Goal: Transaction & Acquisition: Purchase product/service

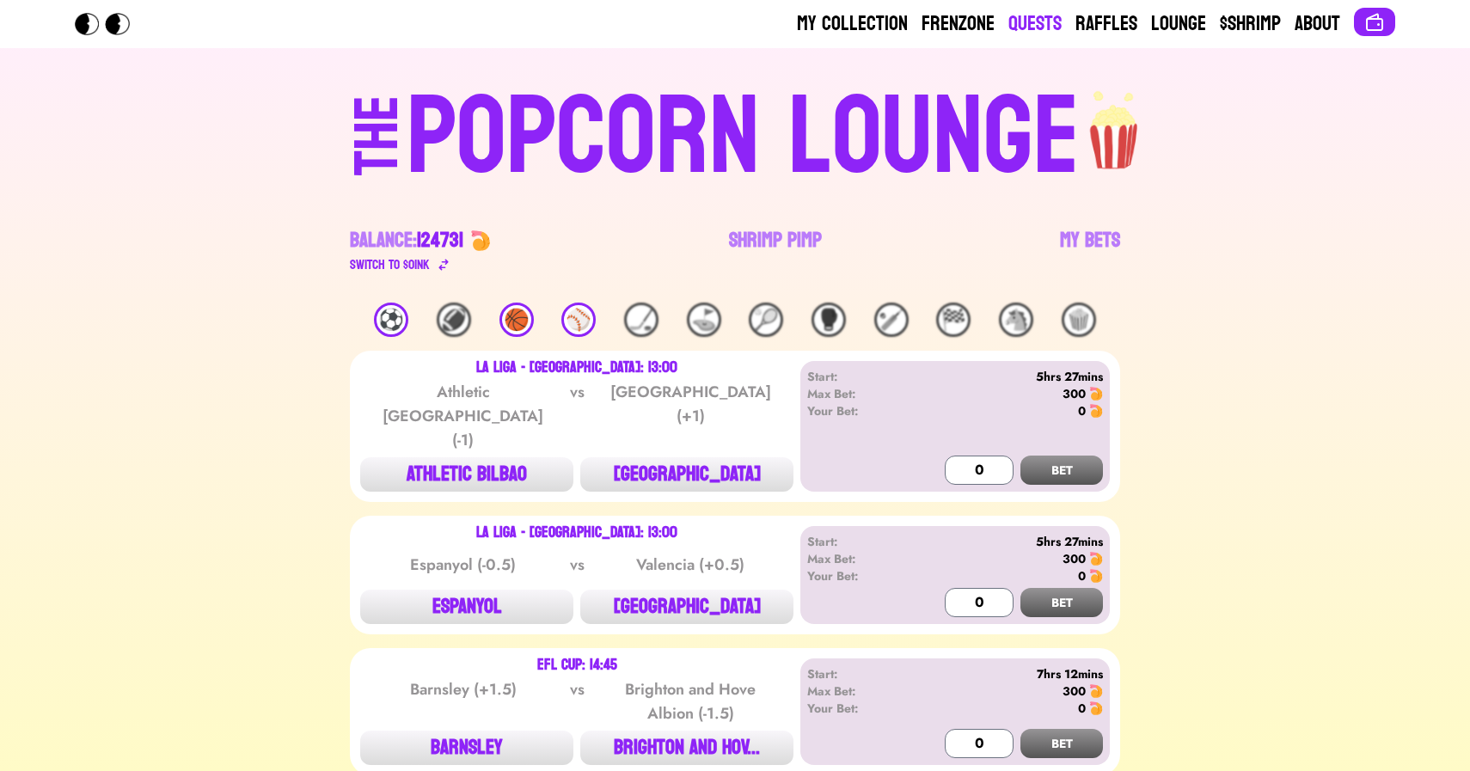
click at [1047, 26] on link "Quests" at bounding box center [1035, 24] width 53 height 28
click at [788, 227] on link "Shrimp Pimp" at bounding box center [775, 251] width 93 height 48
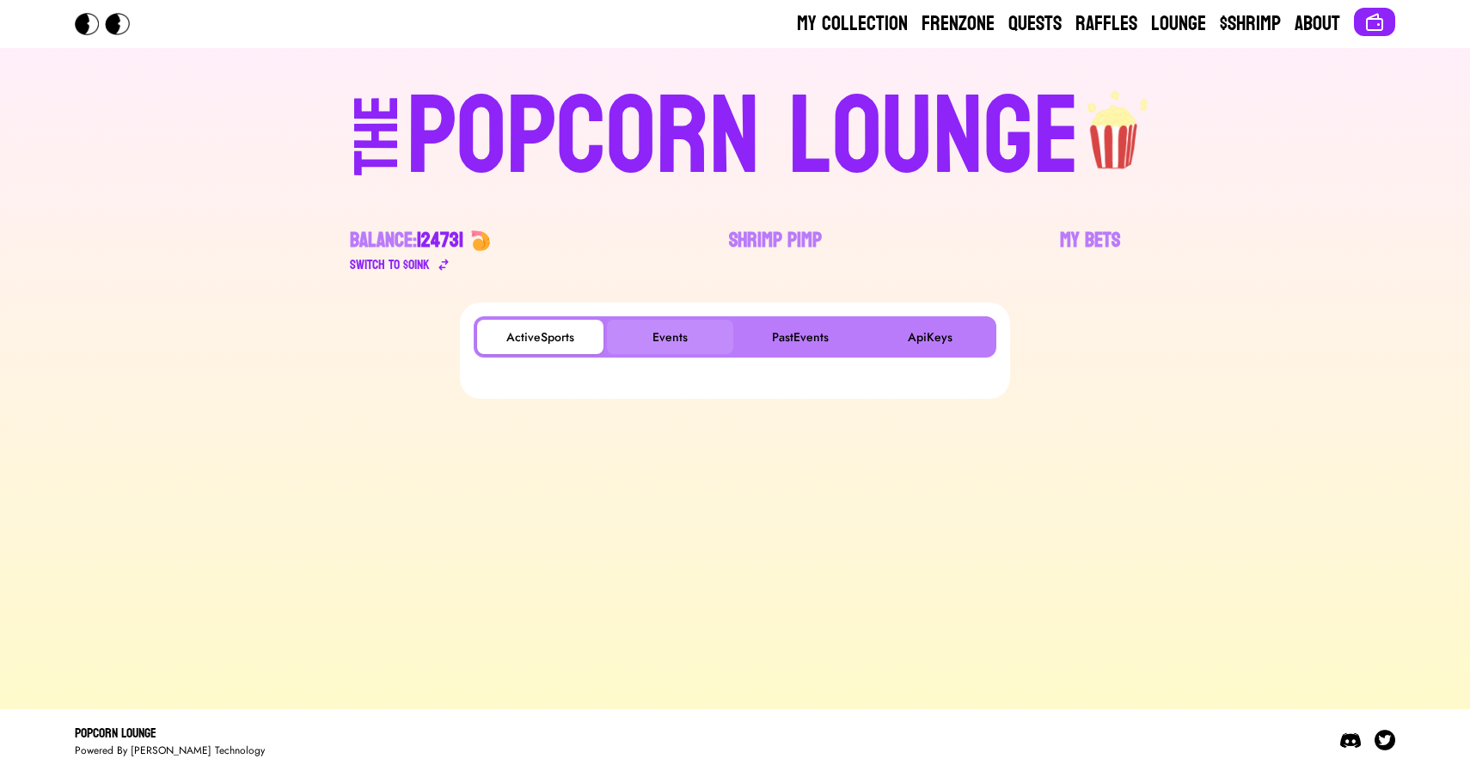
click at [671, 320] on button "Events" at bounding box center [670, 337] width 126 height 34
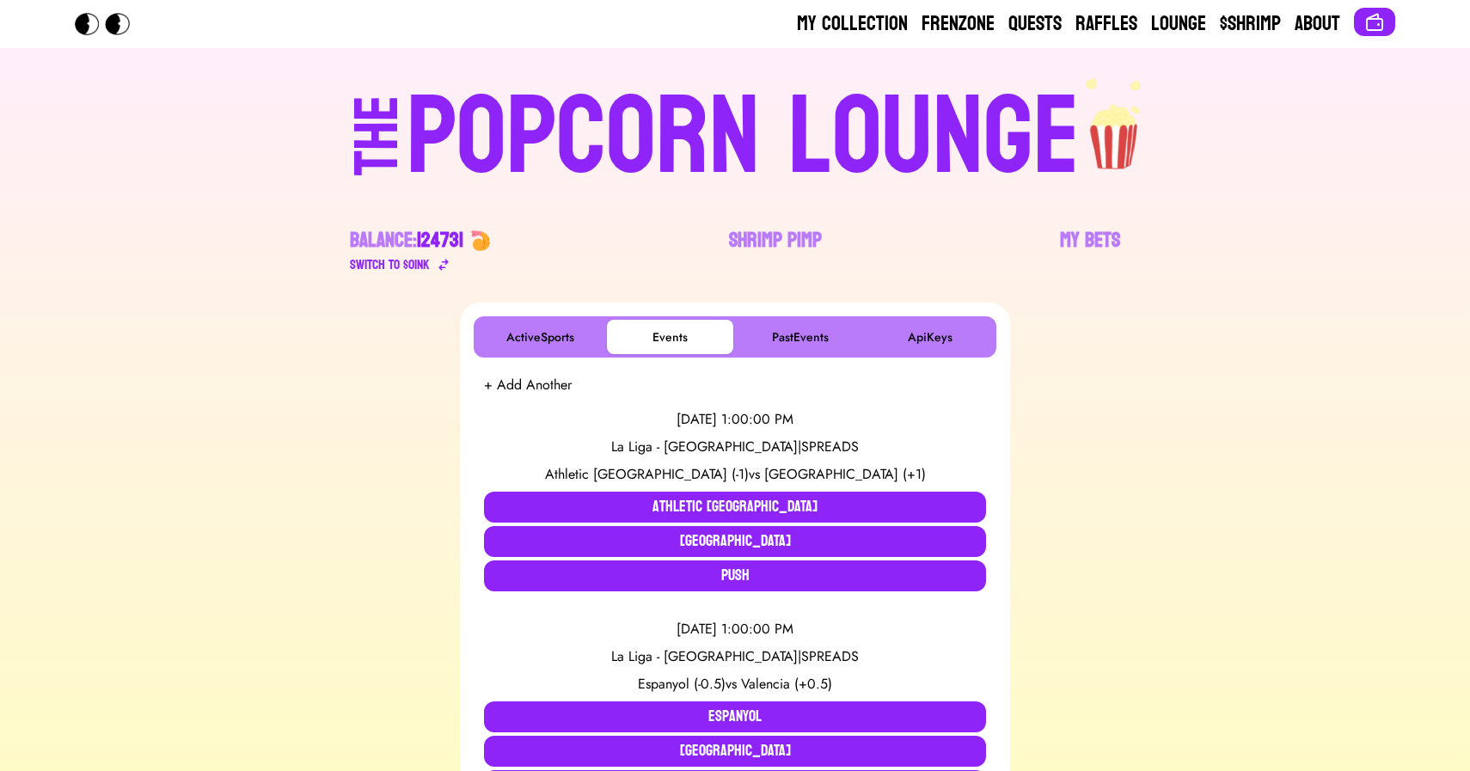
click at [581, 110] on div "POPCORN LOUNGE" at bounding box center [743, 138] width 673 height 110
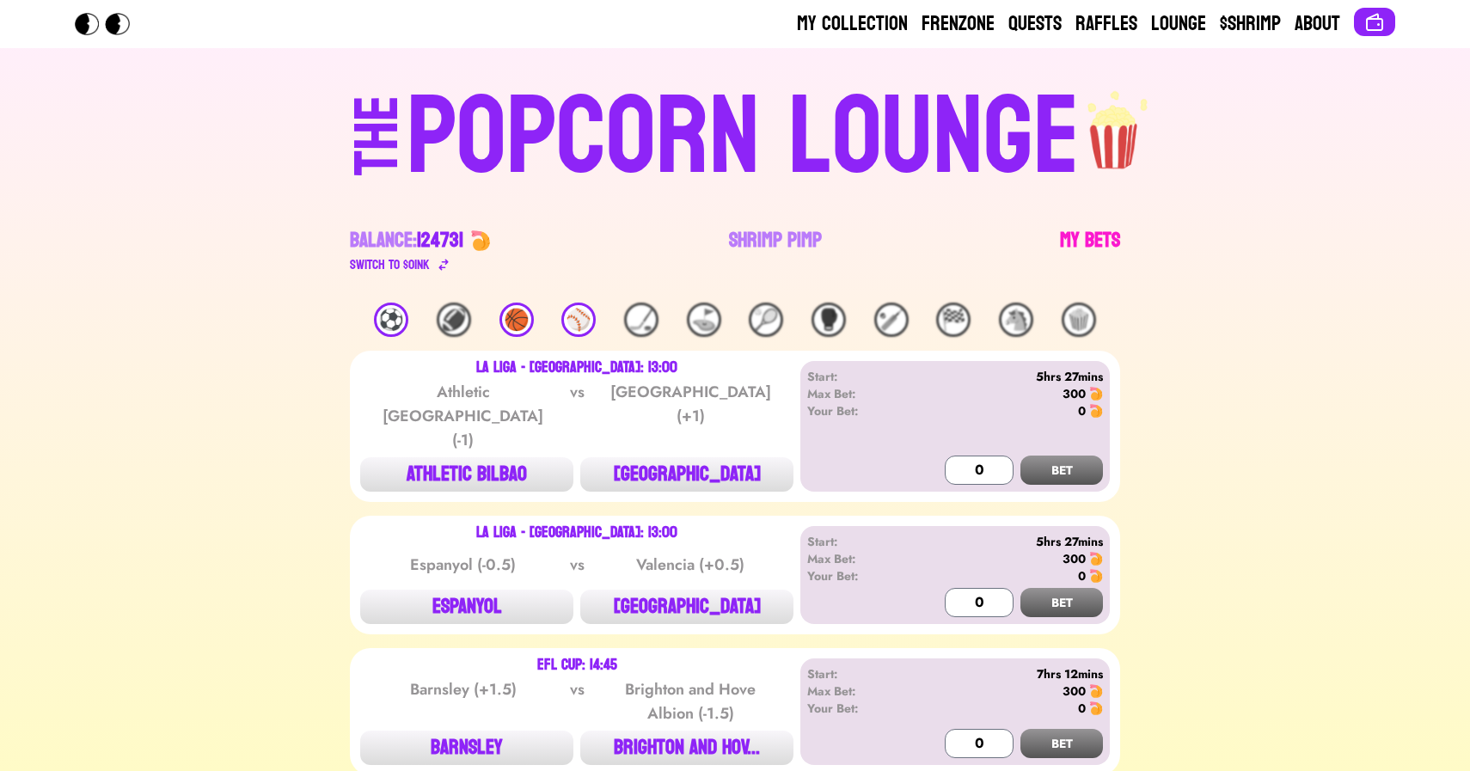
click at [1073, 244] on link "My Bets" at bounding box center [1090, 251] width 60 height 48
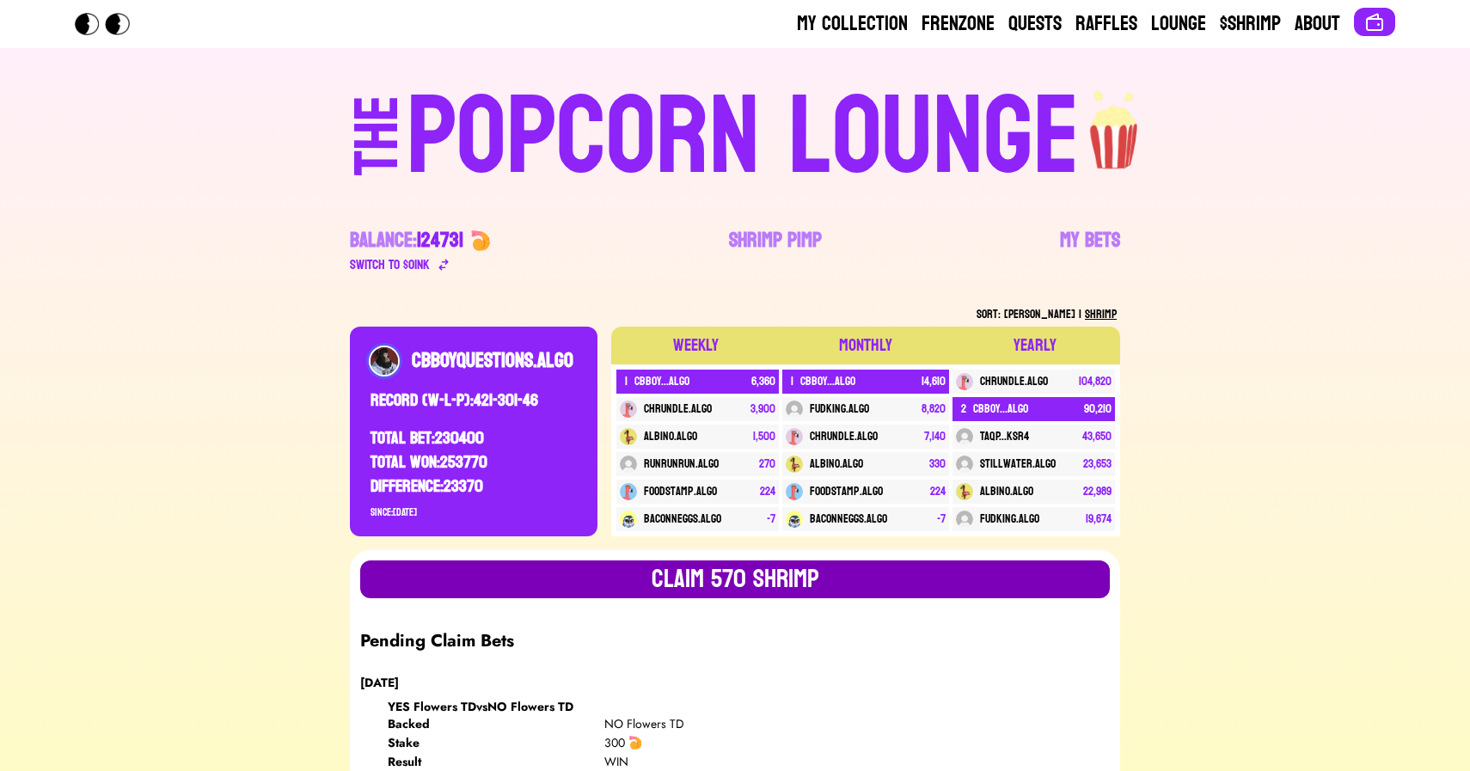
click at [580, 592] on button "Claim 570 SHRIMP" at bounding box center [735, 580] width 750 height 38
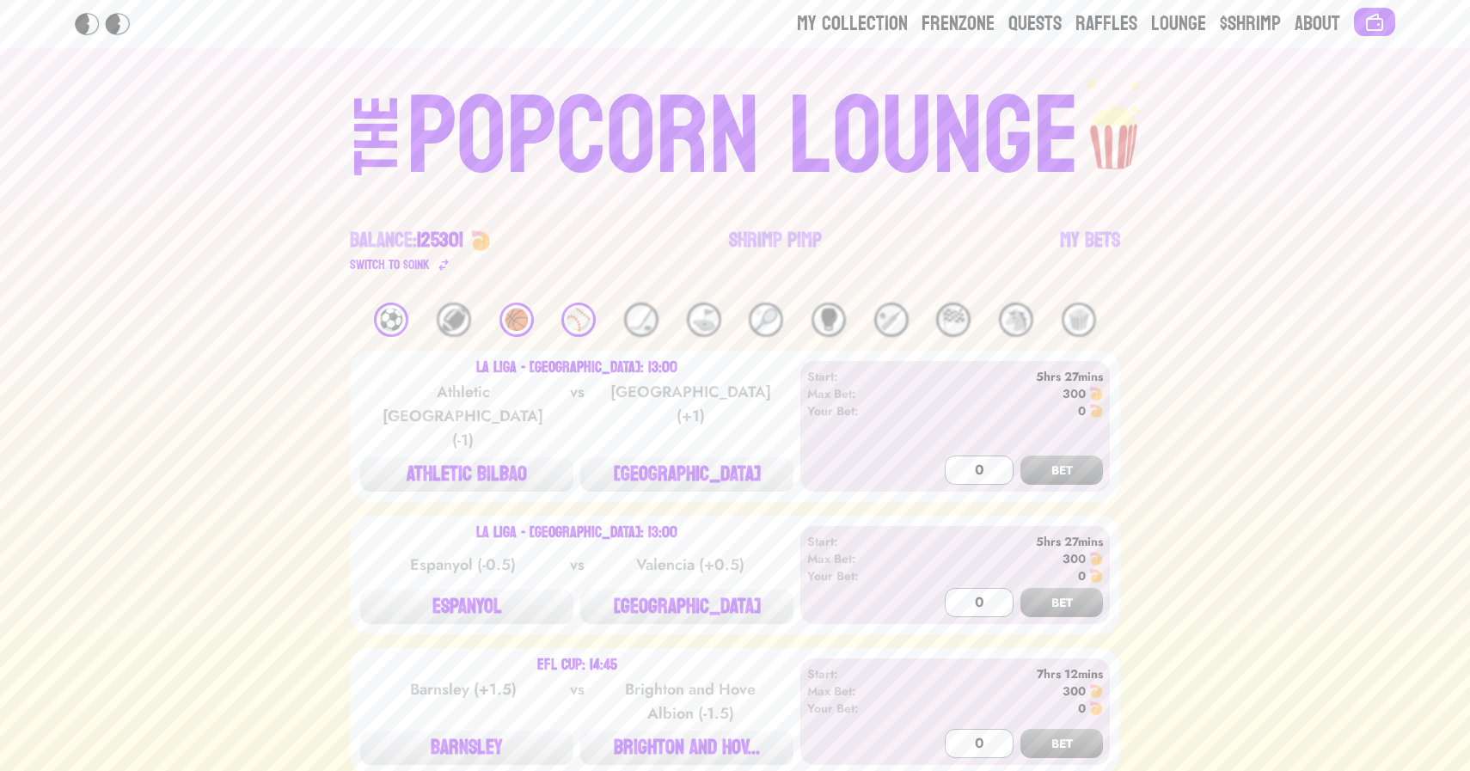
click at [390, 325] on div "⚽️" at bounding box center [391, 320] width 34 height 34
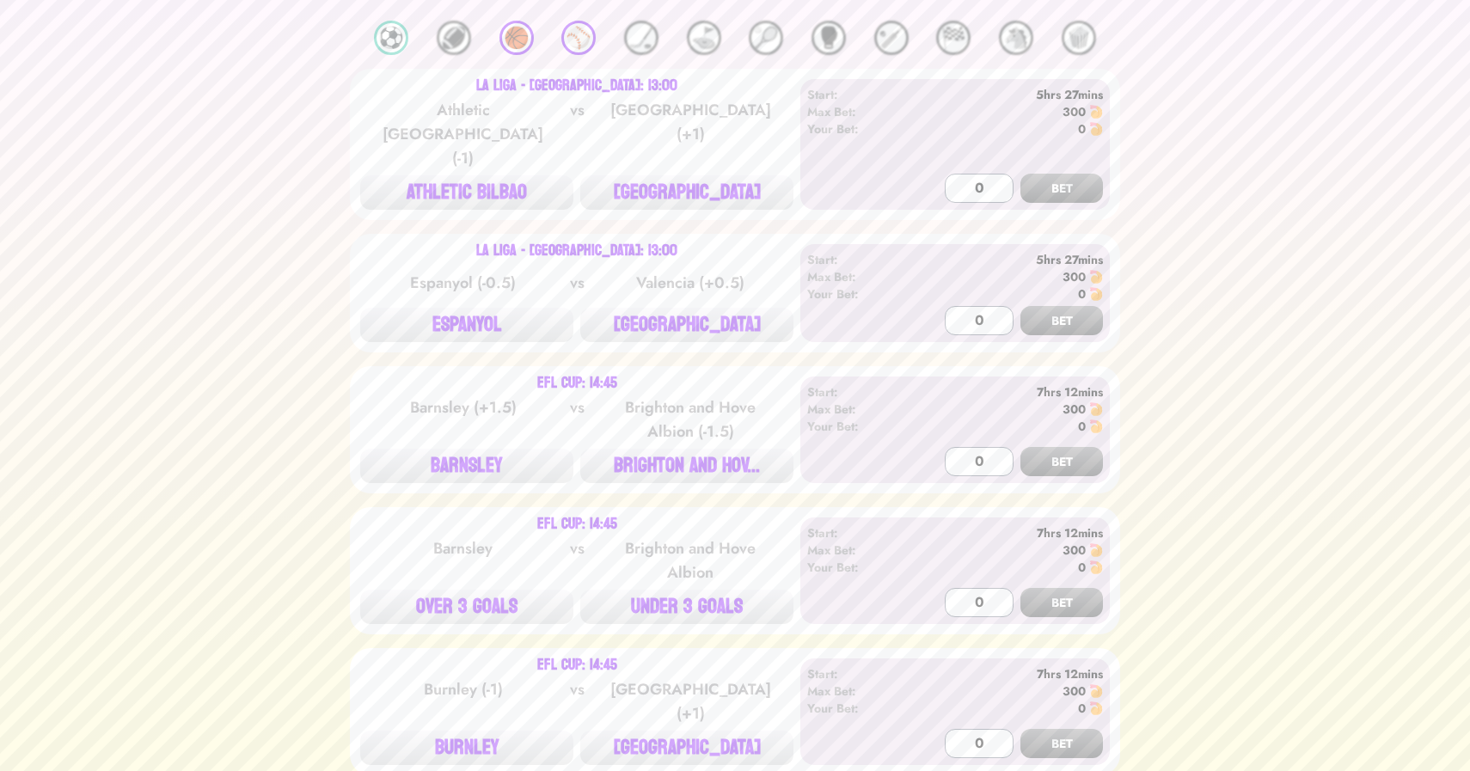
scroll to position [286, 0]
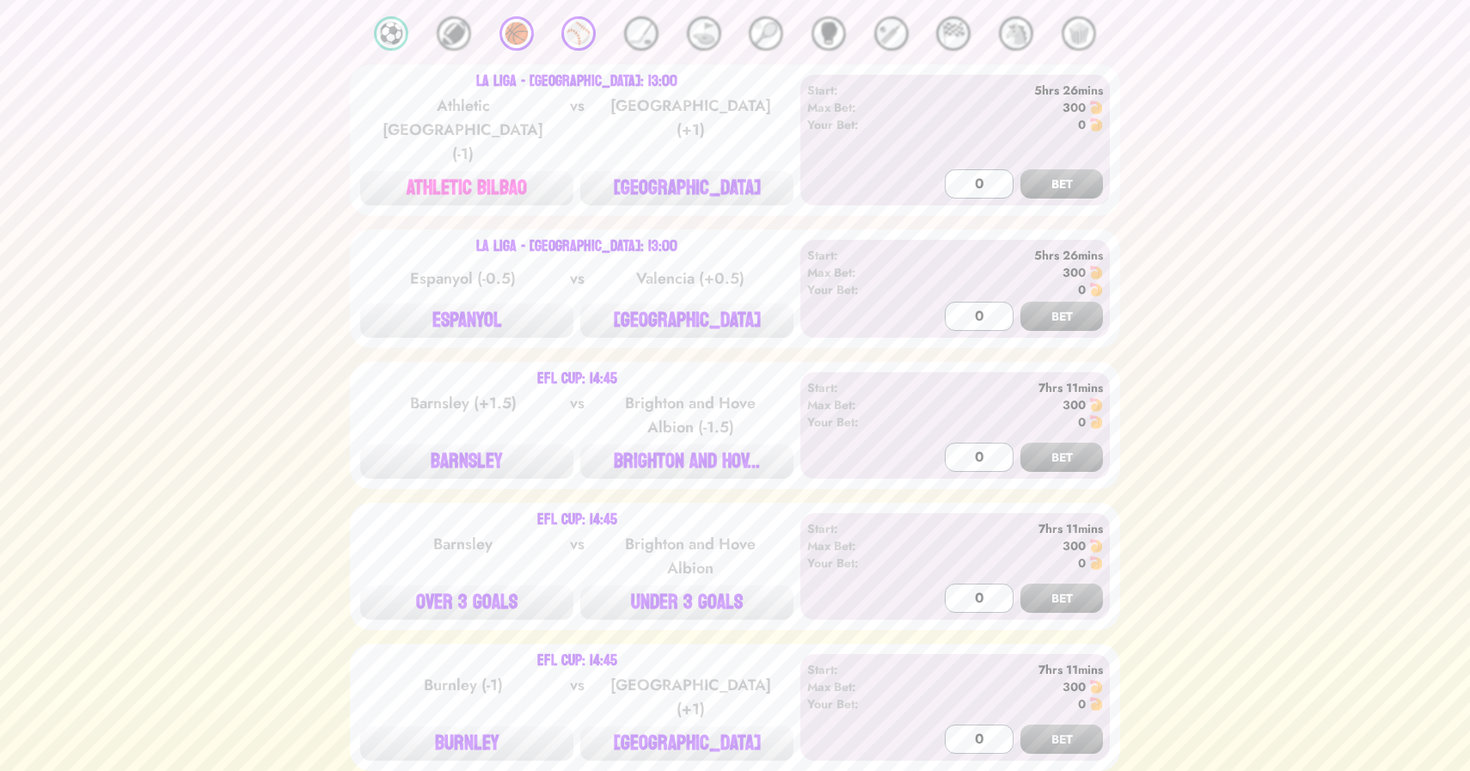
click at [488, 171] on button "ATHLETIC BILBAO" at bounding box center [466, 188] width 213 height 34
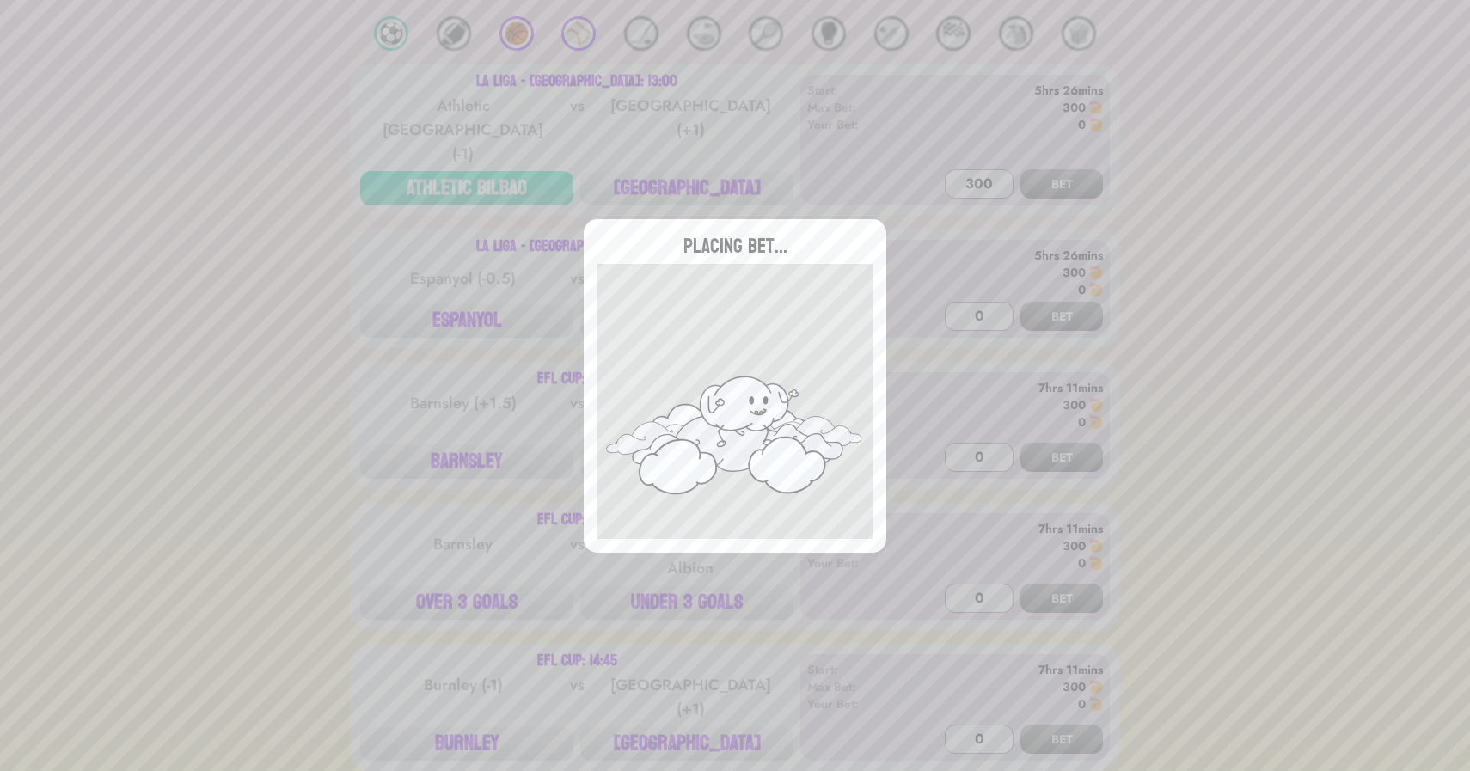
type input "0"
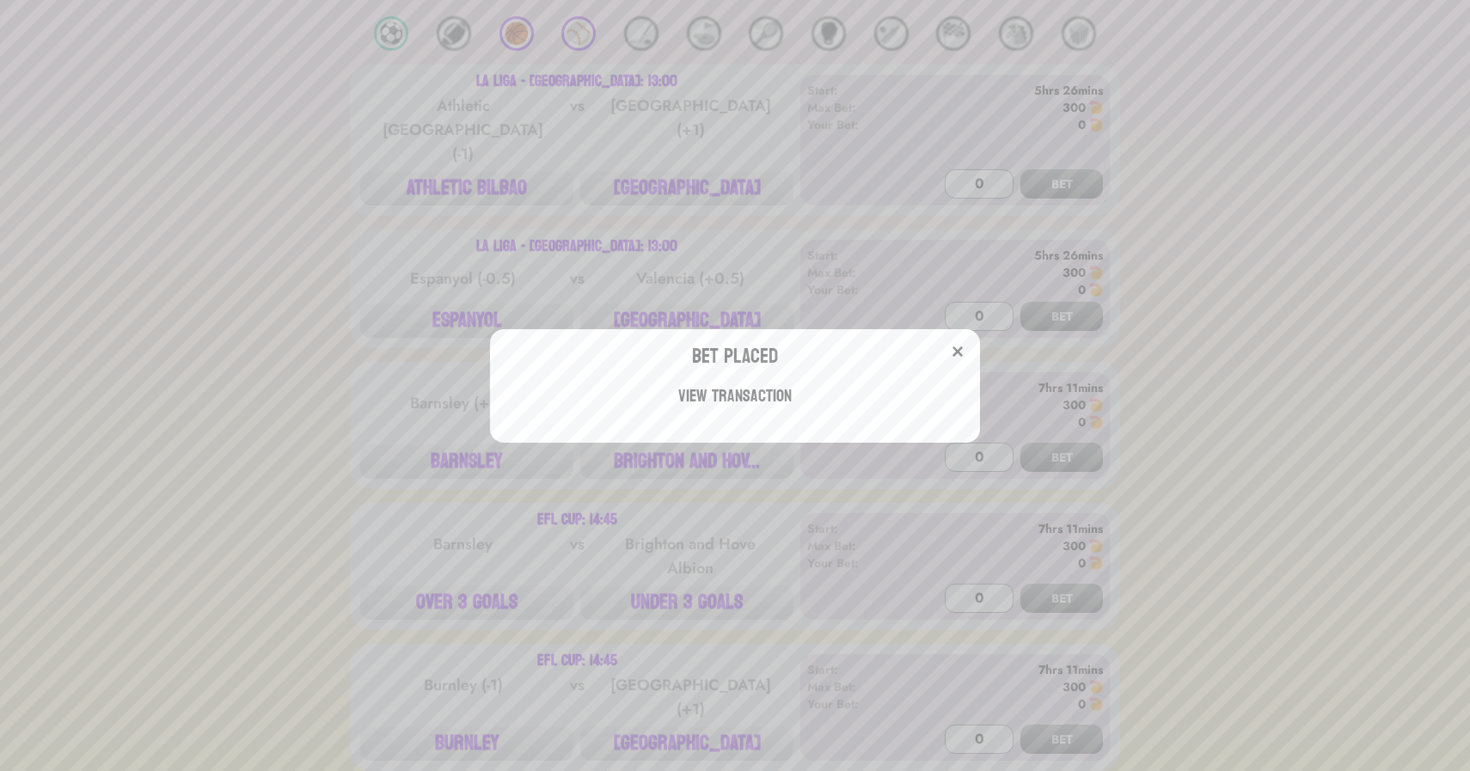
click at [292, 393] on div "Bet Placed View Transaction" at bounding box center [735, 385] width 1470 height 771
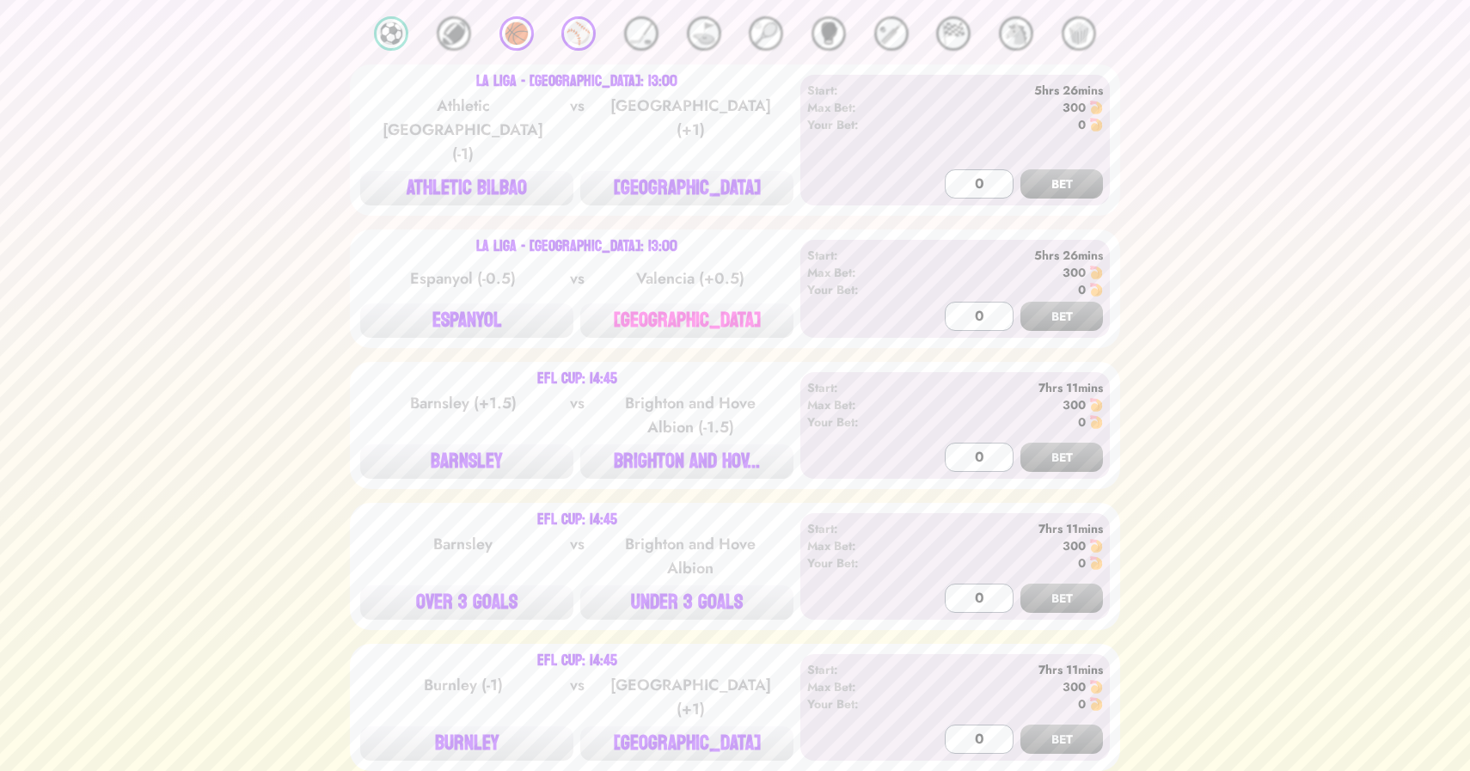
click at [675, 304] on button "[GEOGRAPHIC_DATA]" at bounding box center [686, 321] width 213 height 34
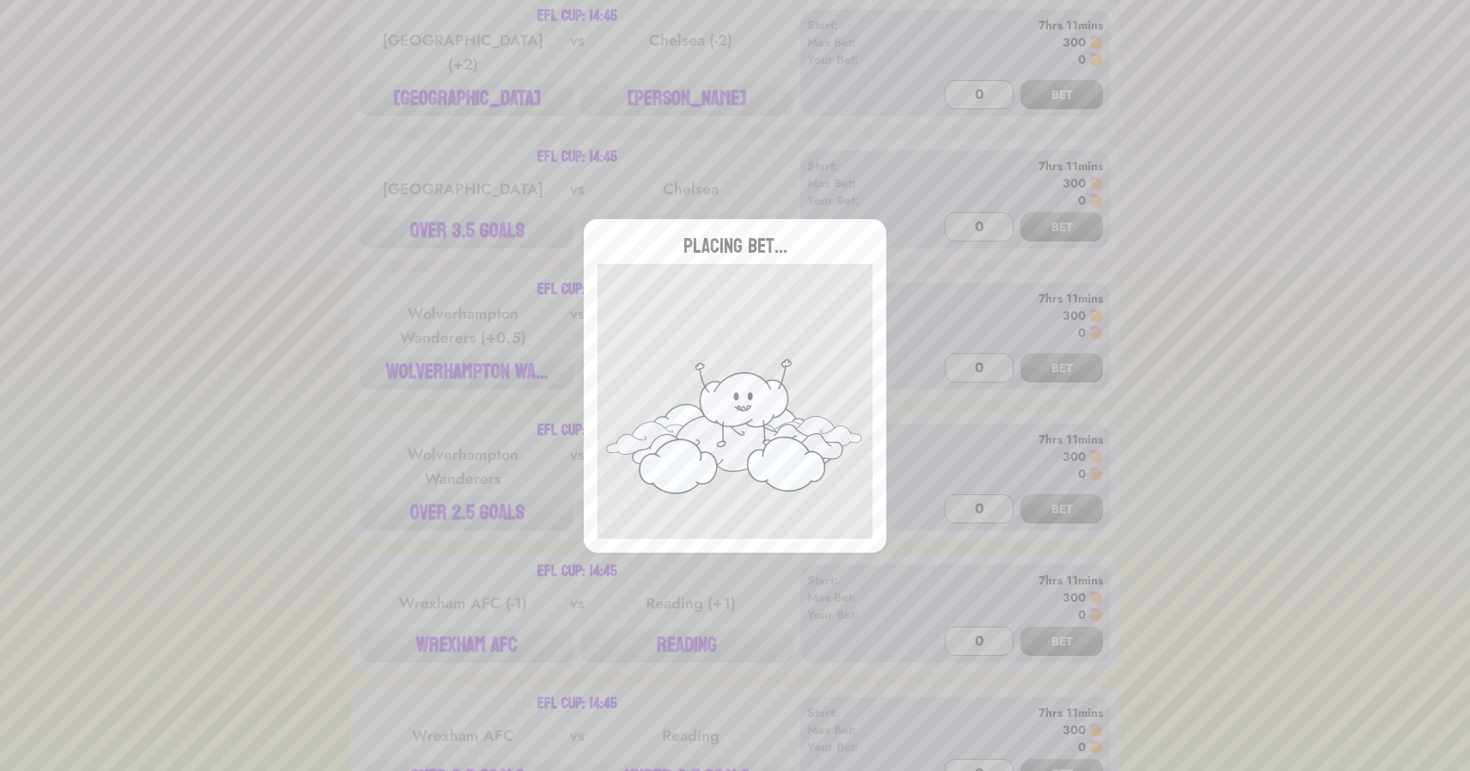
type input "0"
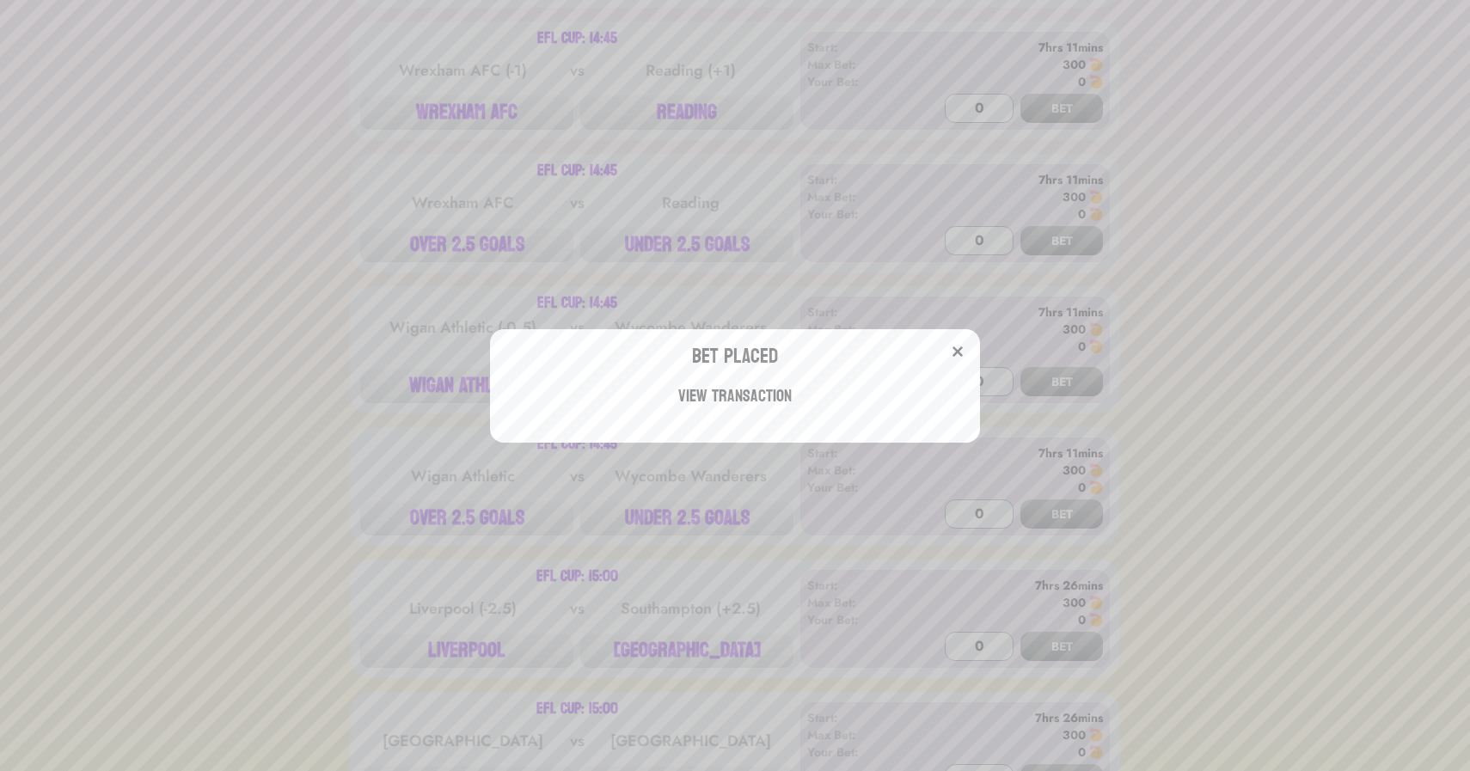
click at [387, 306] on div "Bet Placed View Transaction" at bounding box center [735, 385] width 1470 height 771
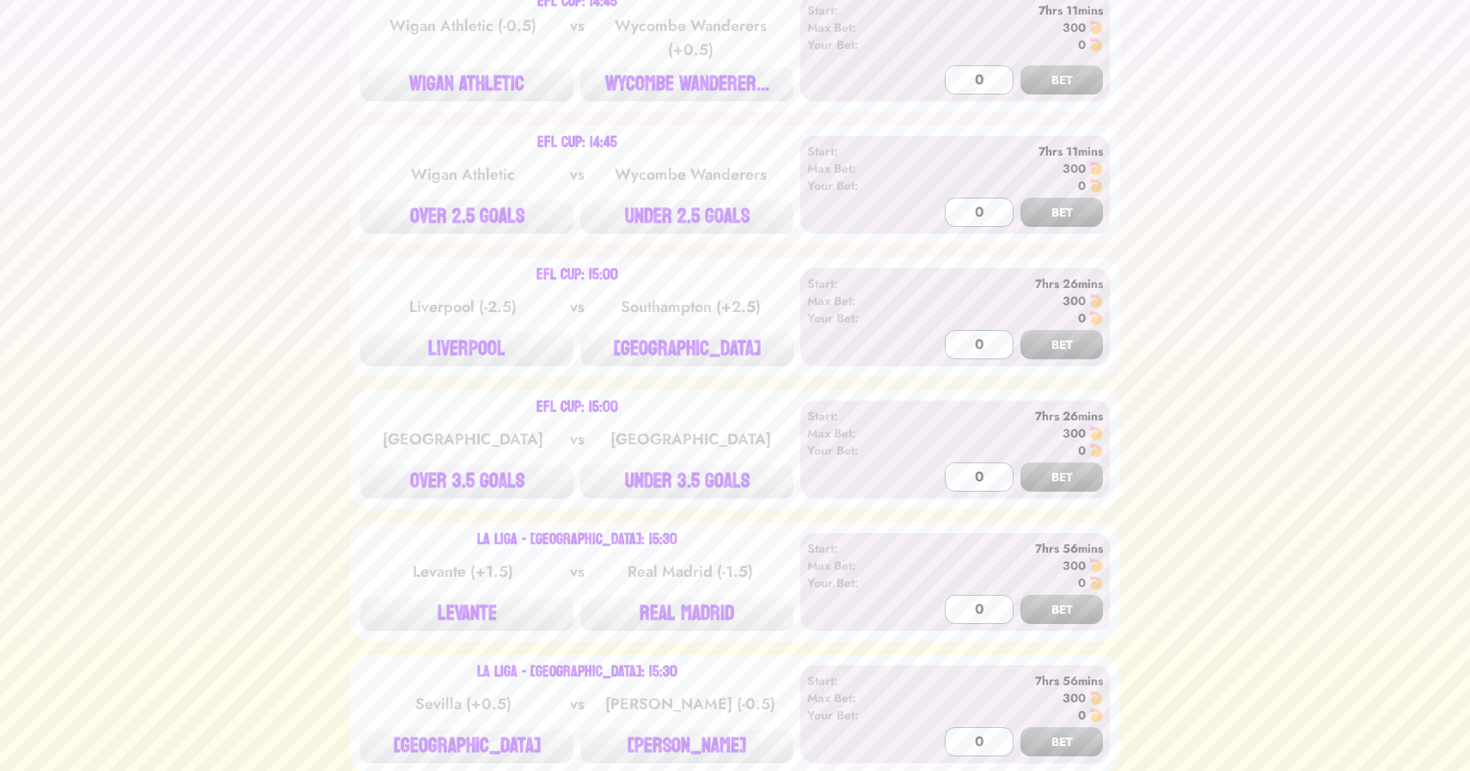
scroll to position [2332, 0]
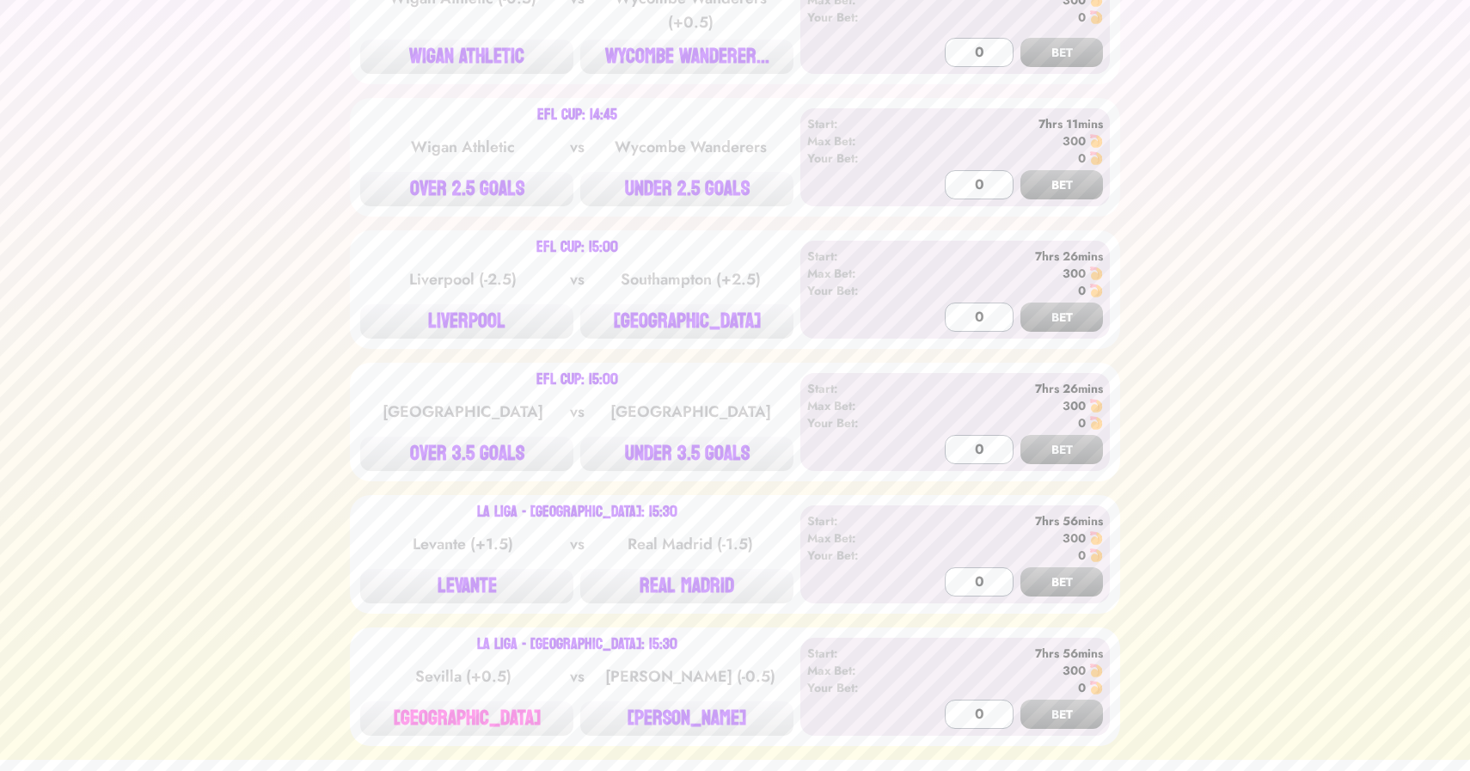
click at [470, 702] on button "[GEOGRAPHIC_DATA]" at bounding box center [466, 719] width 213 height 34
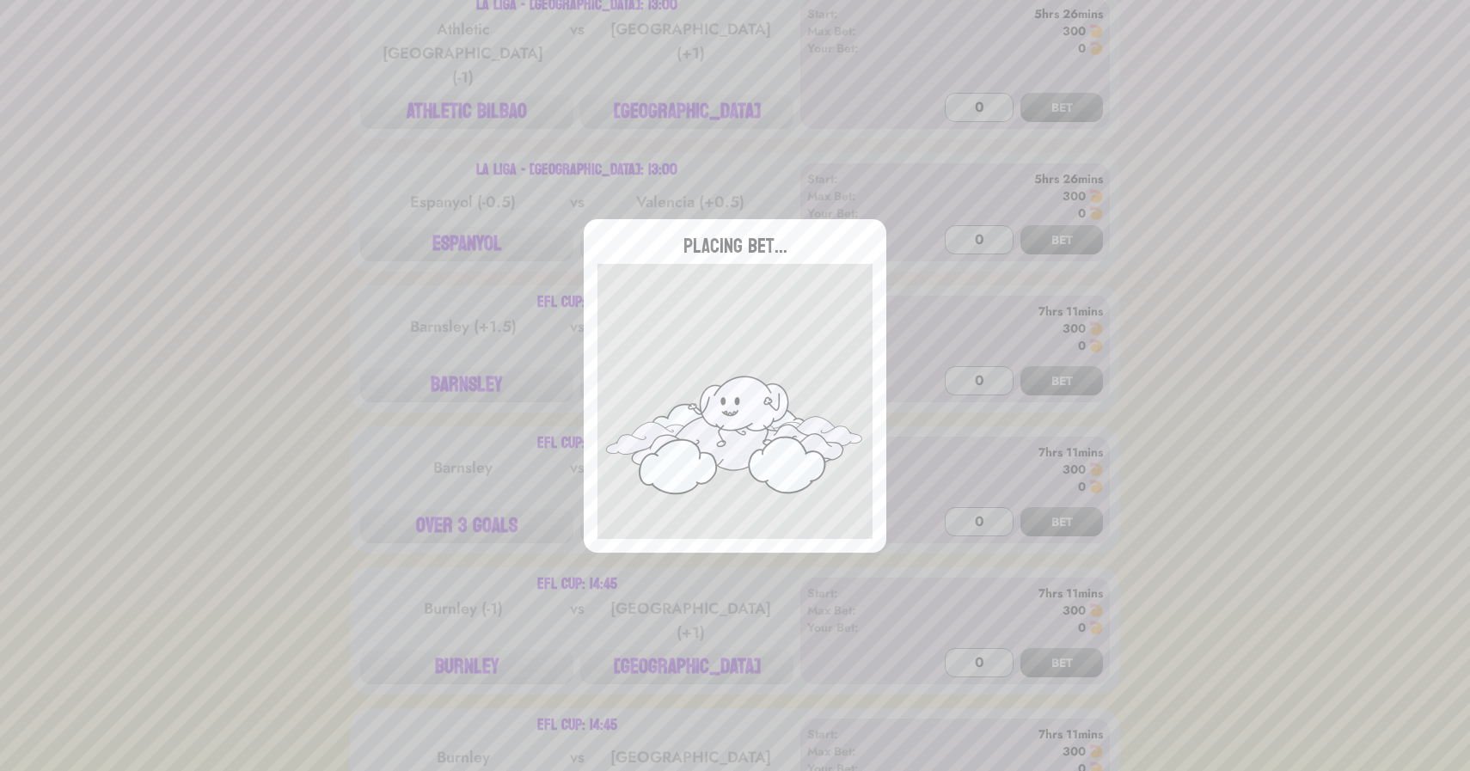
type input "0"
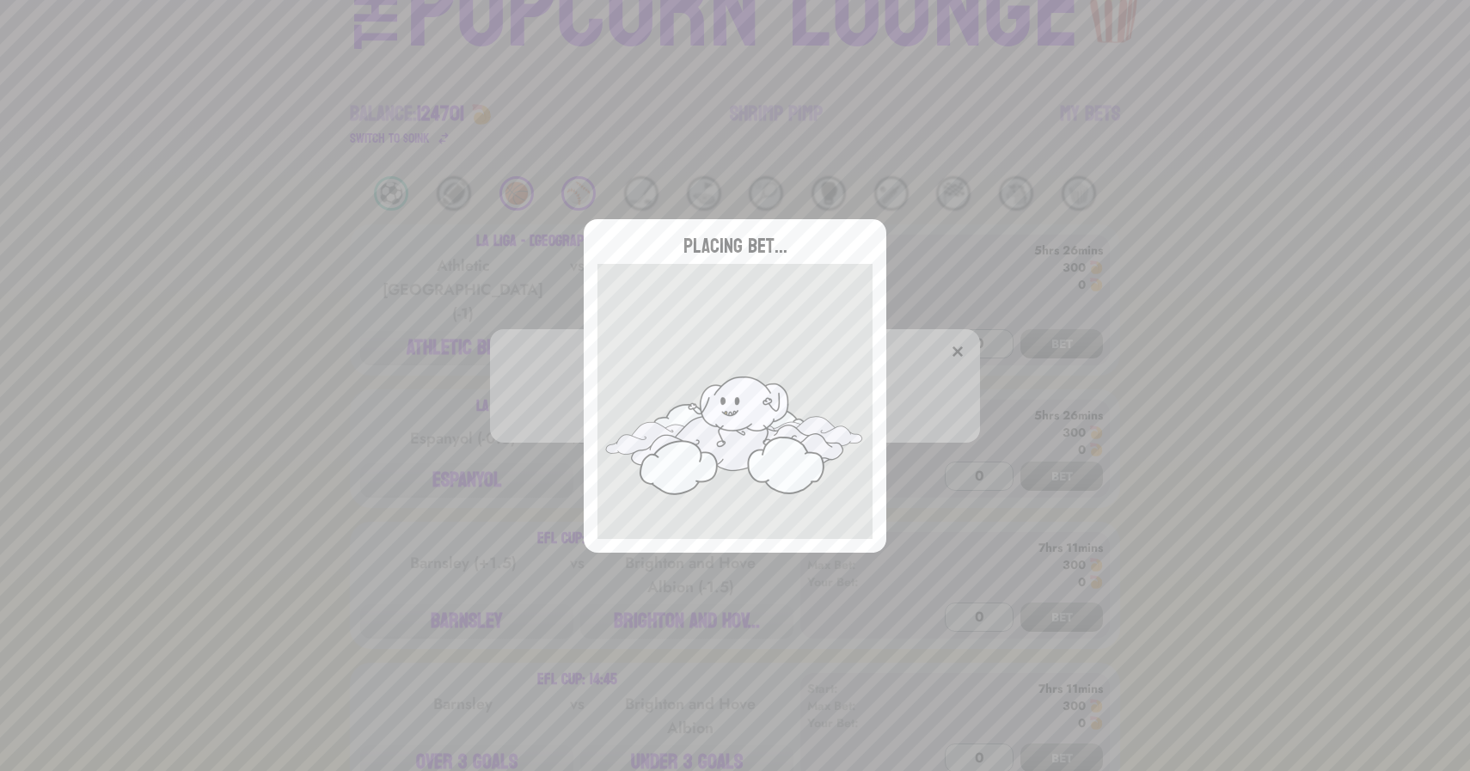
scroll to position [0, 0]
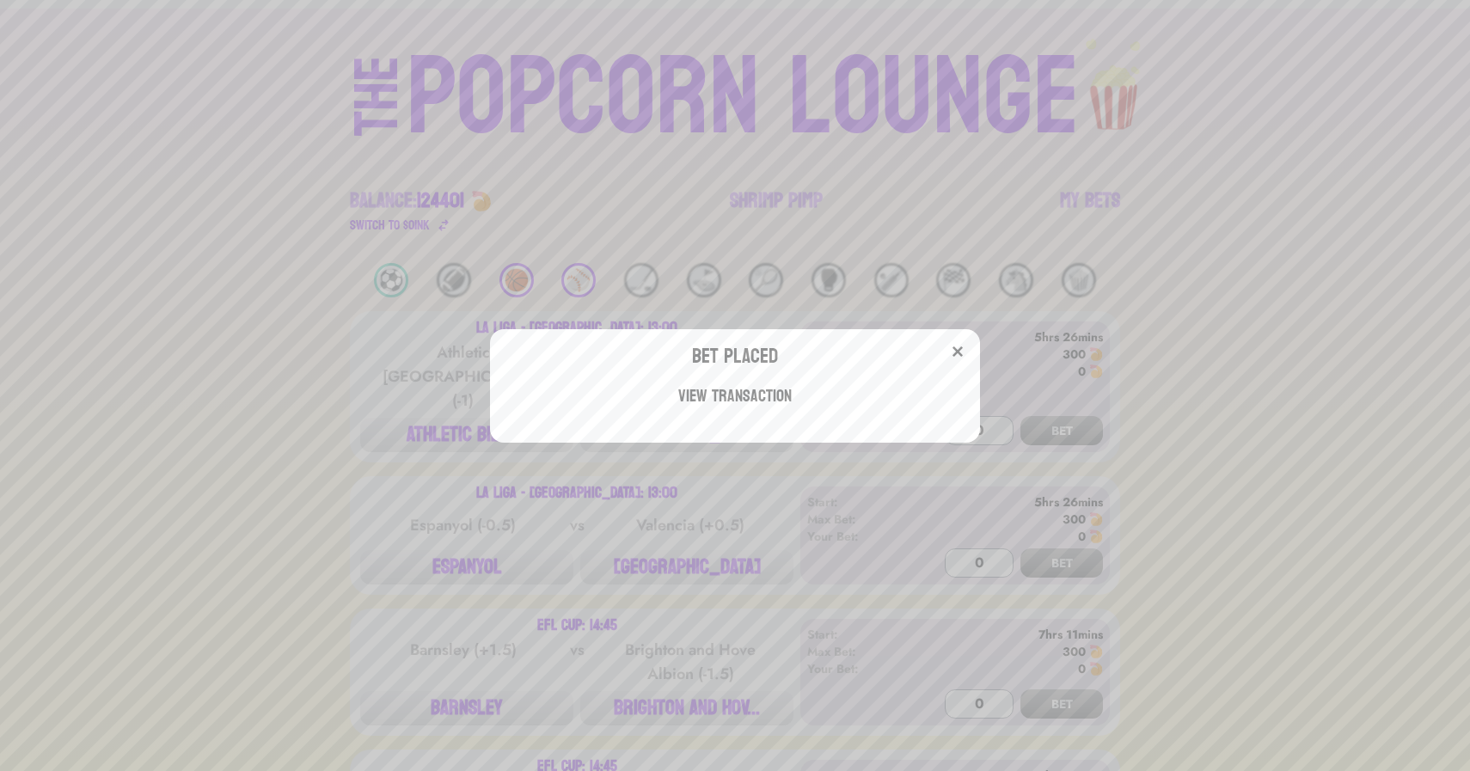
click at [310, 511] on div "Bet Placed View Transaction" at bounding box center [735, 385] width 1470 height 771
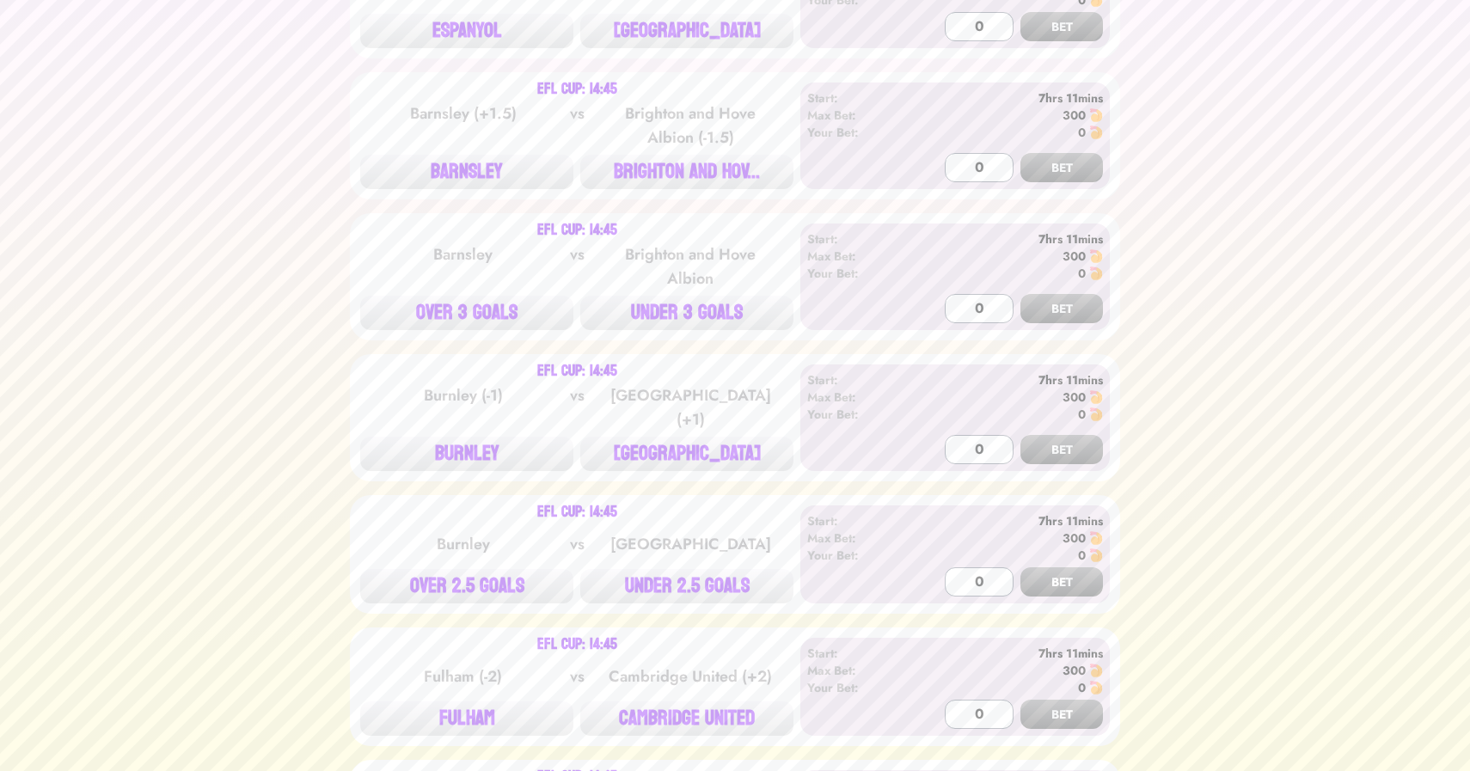
scroll to position [583, 0]
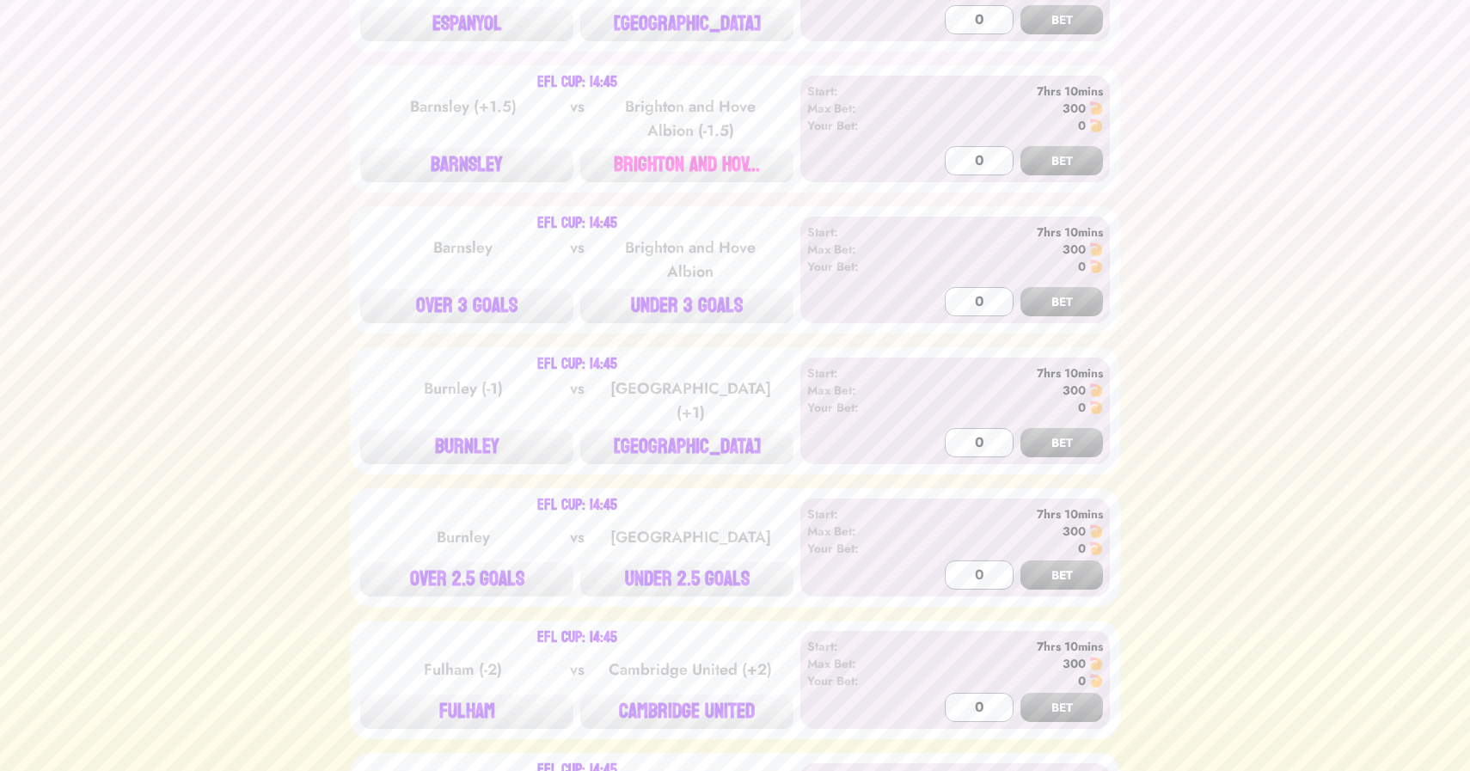
click at [691, 148] on button "BRIGHTON AND HOV..." at bounding box center [686, 165] width 213 height 34
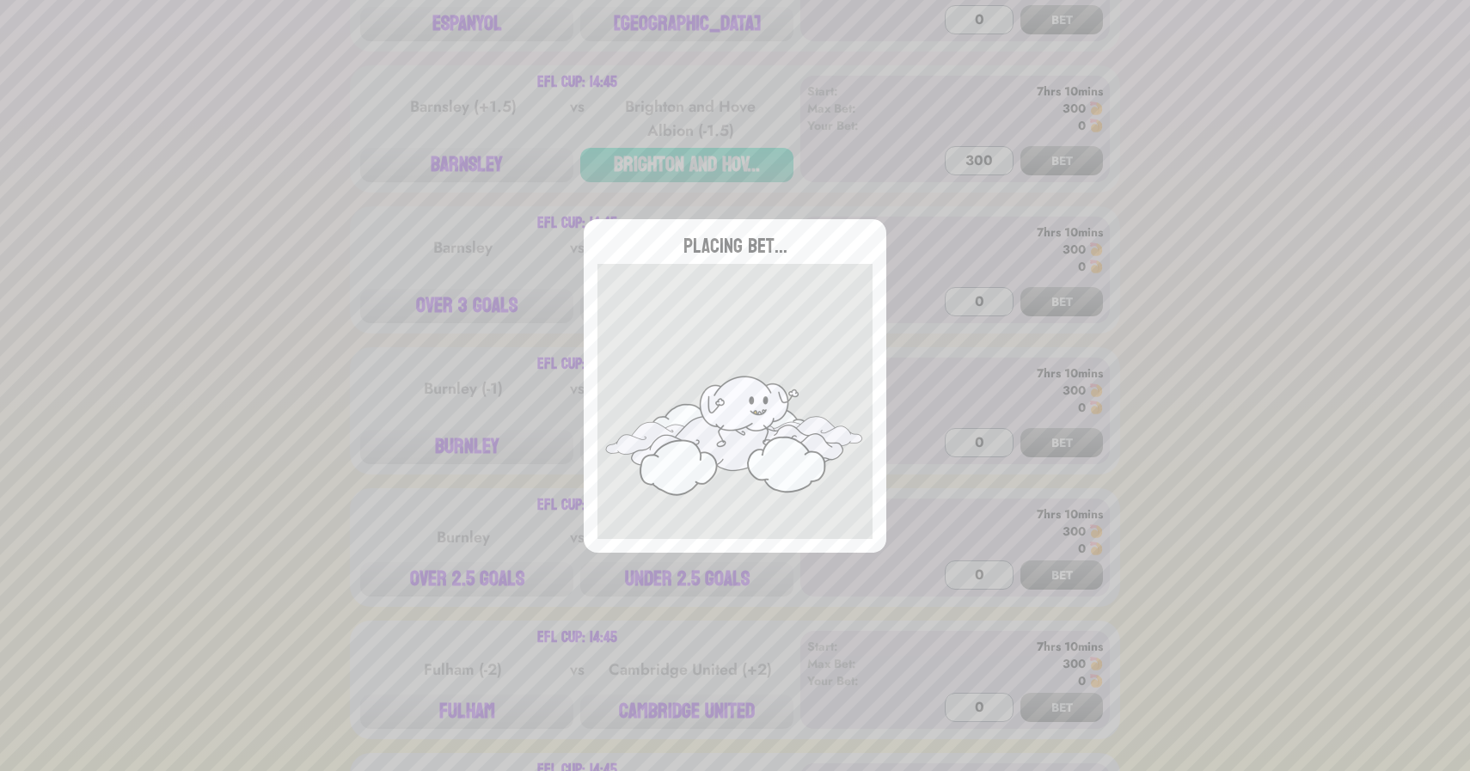
type input "0"
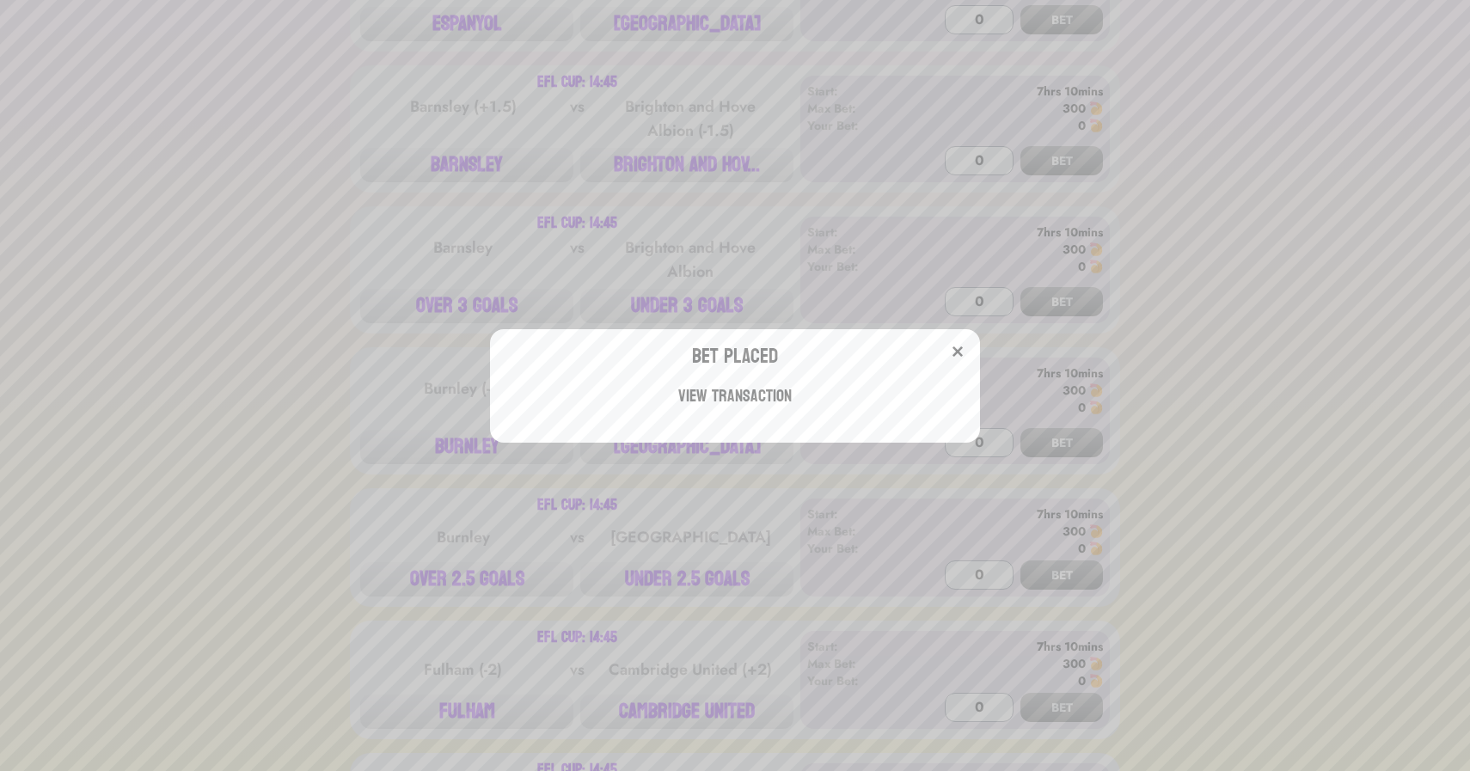
click at [495, 267] on div "Bet Placed View Transaction" at bounding box center [735, 385] width 1470 height 771
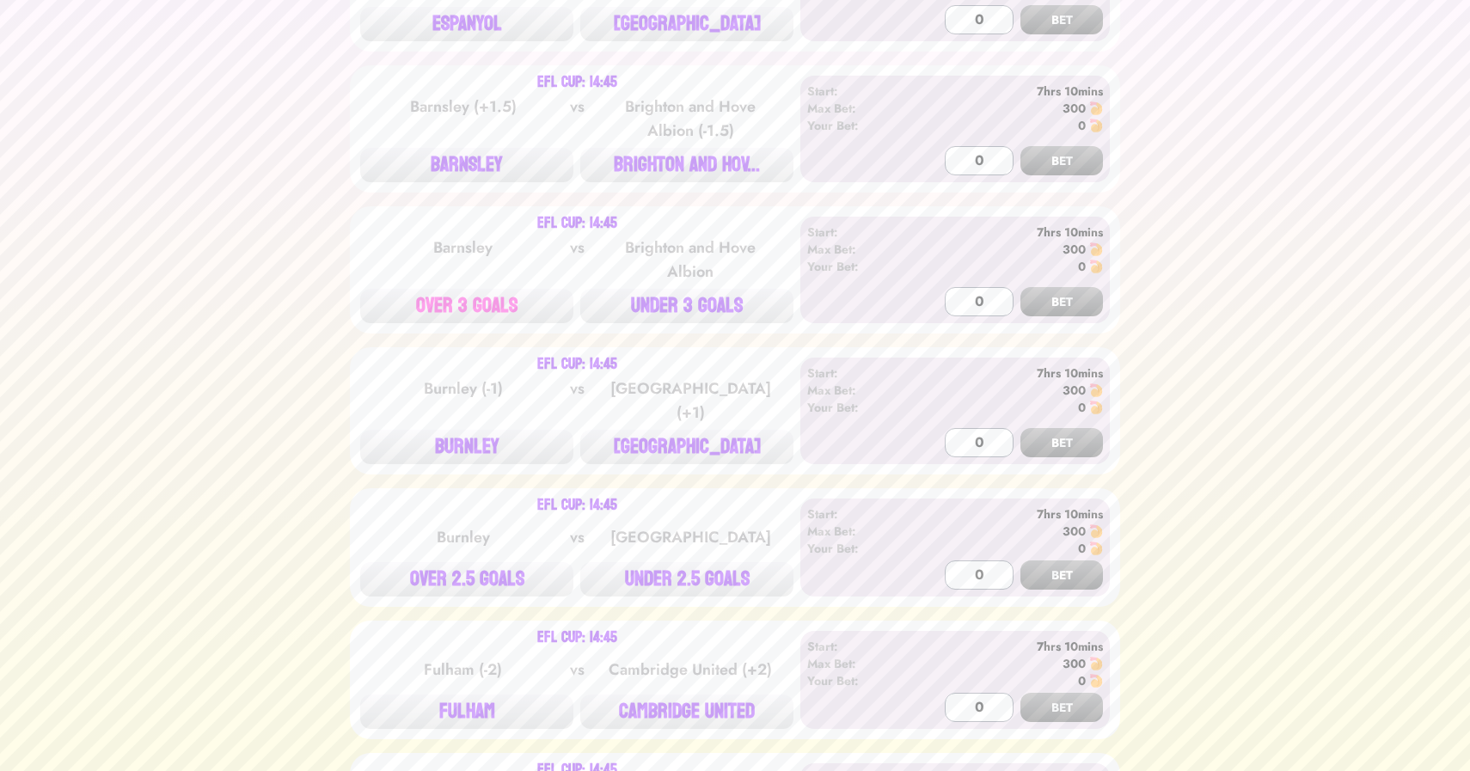
click at [494, 289] on button "OVER 3 GOALS" at bounding box center [466, 306] width 213 height 34
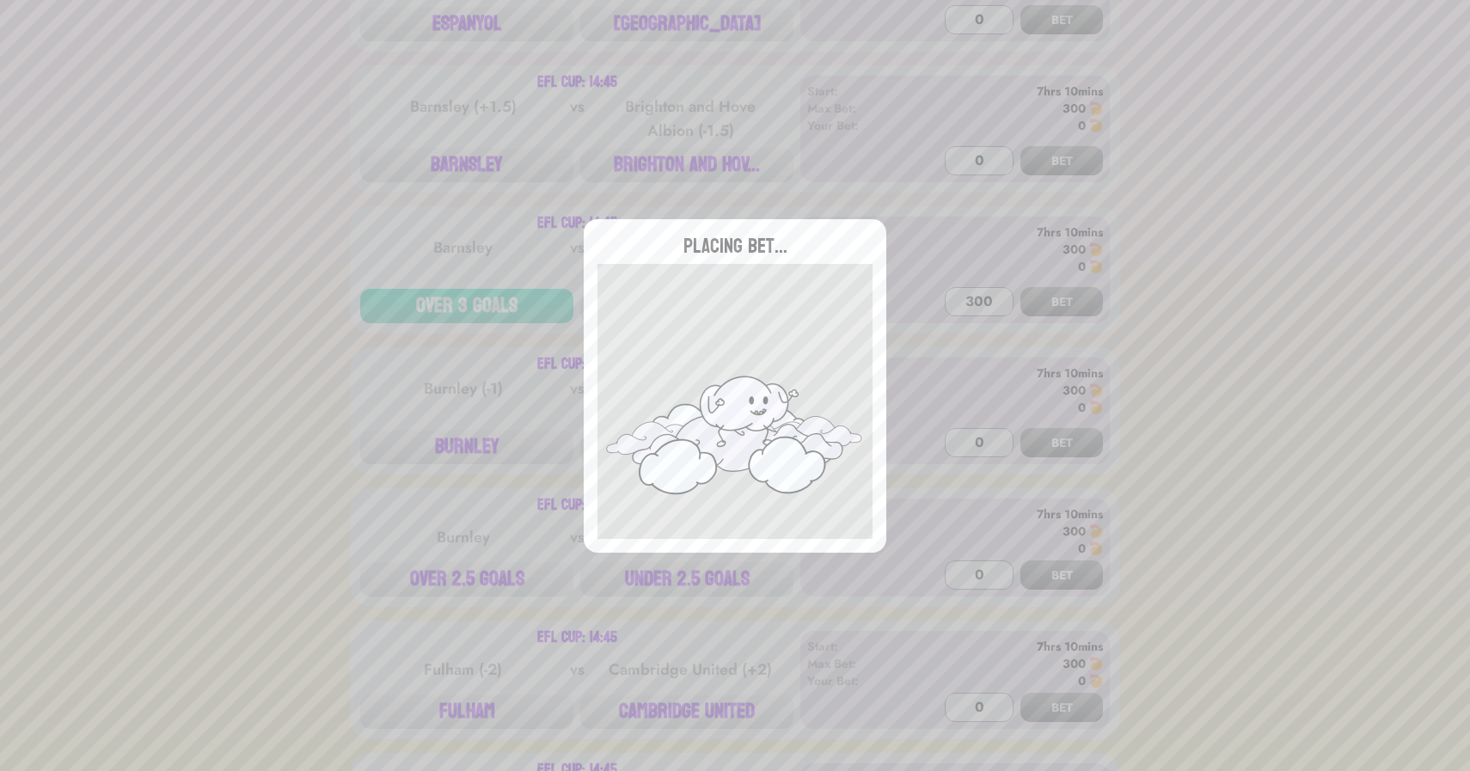
type input "0"
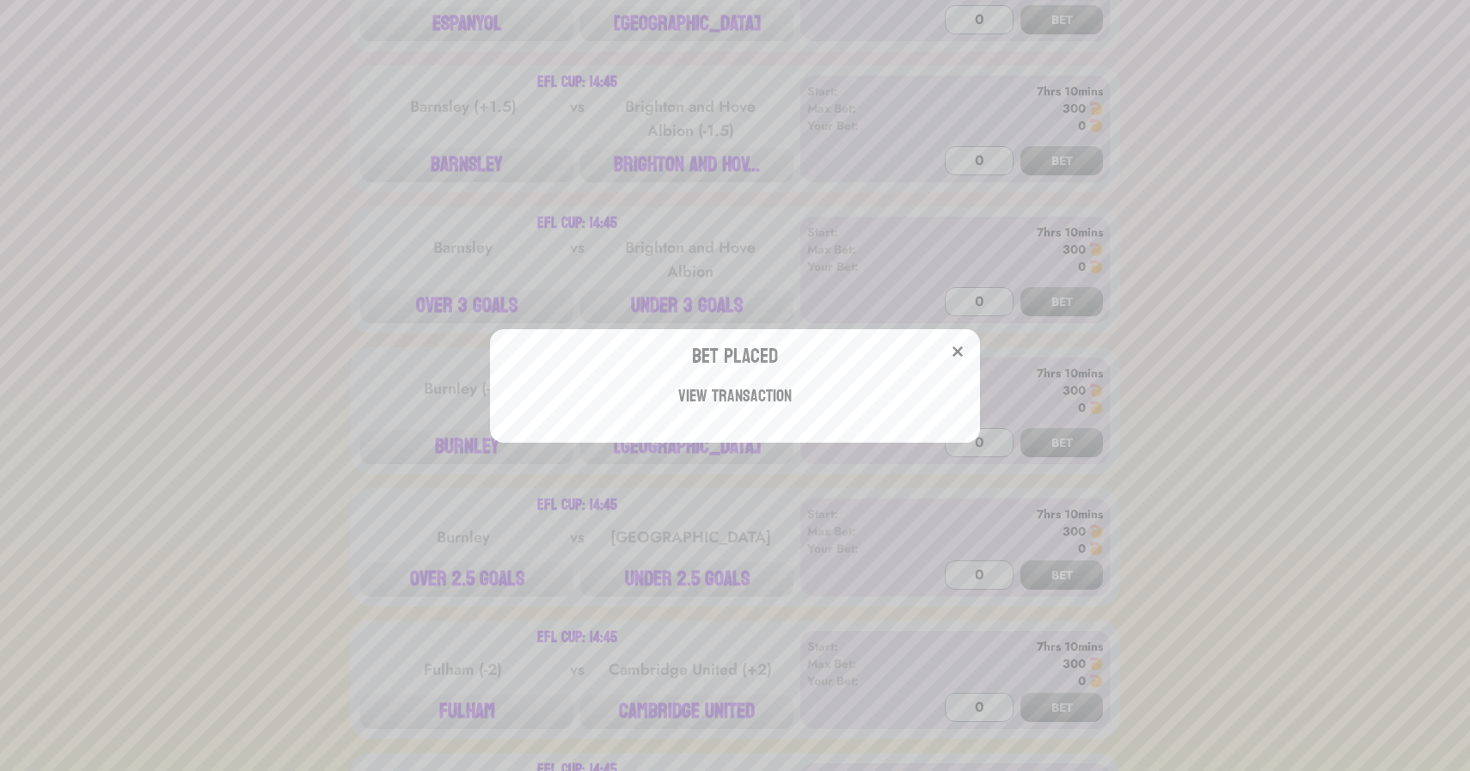
click at [462, 242] on div "Bet Placed View Transaction" at bounding box center [735, 385] width 1470 height 771
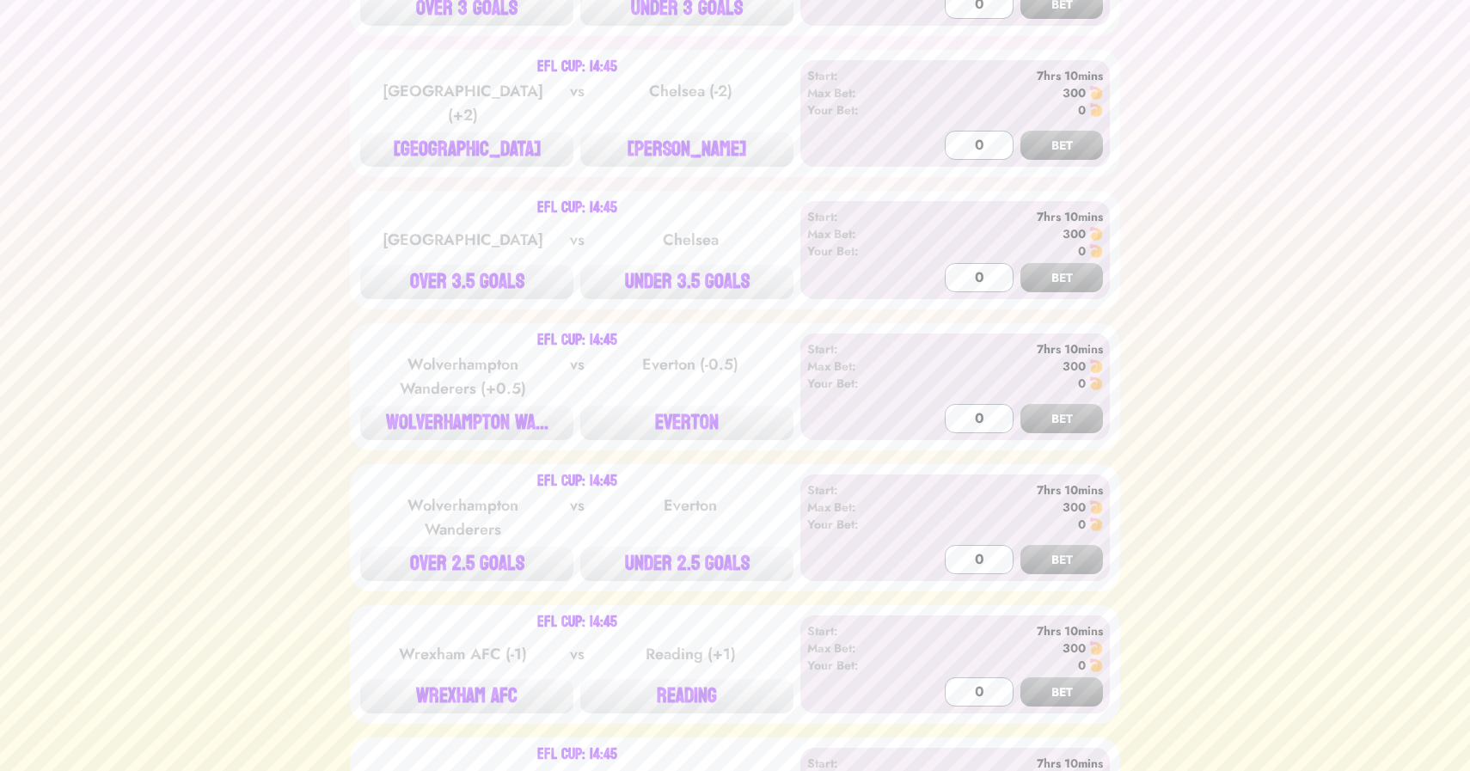
scroll to position [1418, 0]
click at [701, 266] on button "UNDER 3.5 GOALS" at bounding box center [686, 283] width 213 height 34
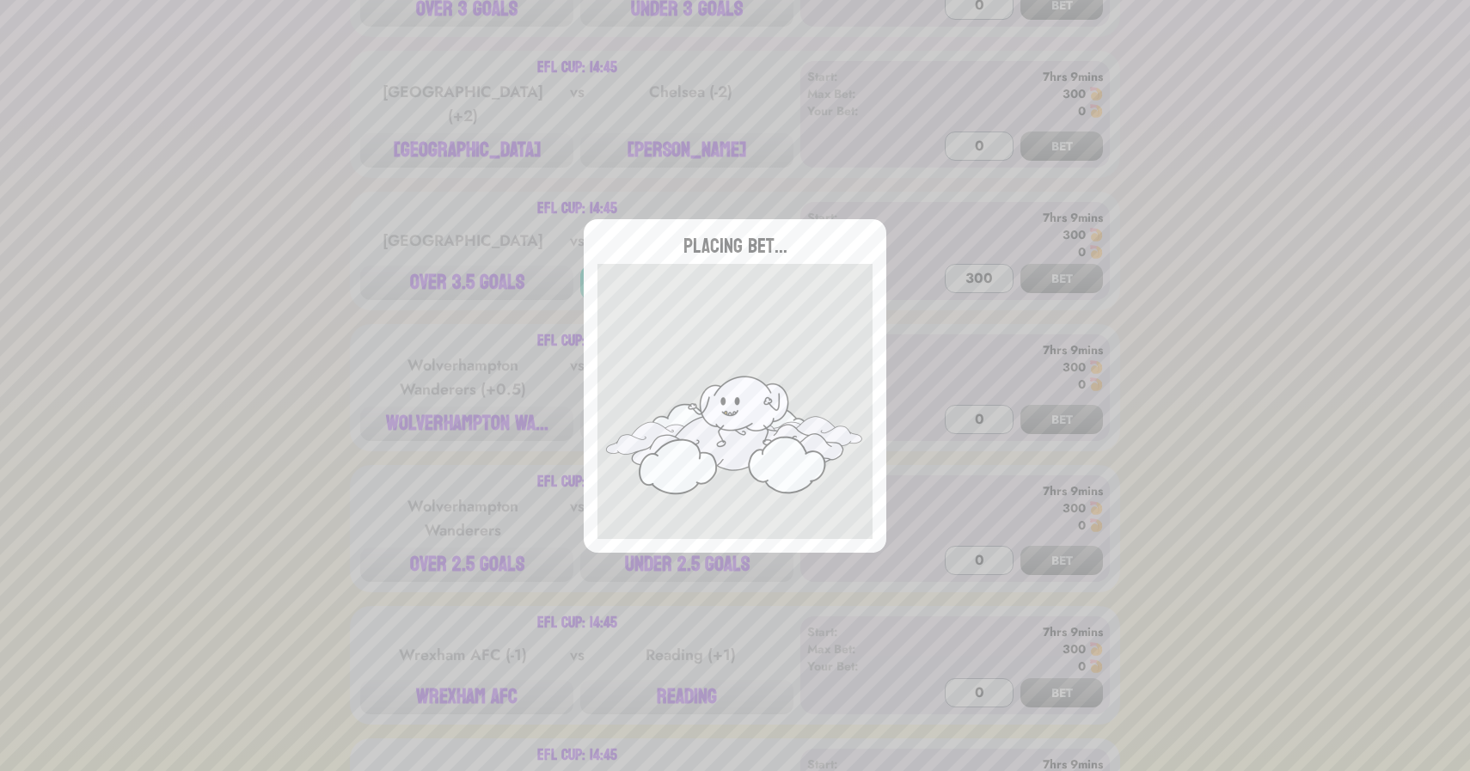
type input "0"
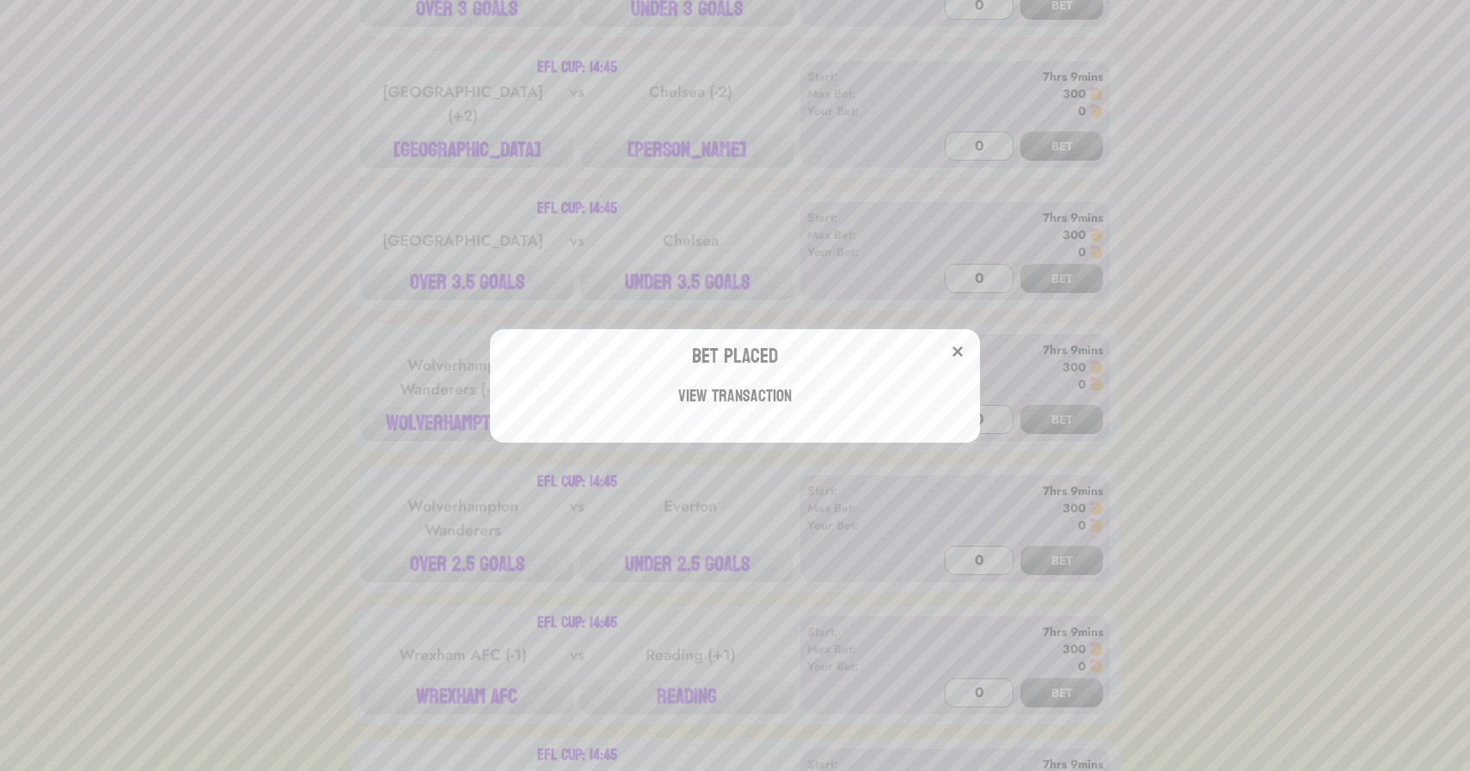
click at [366, 298] on div "Bet Placed View Transaction" at bounding box center [735, 385] width 1470 height 771
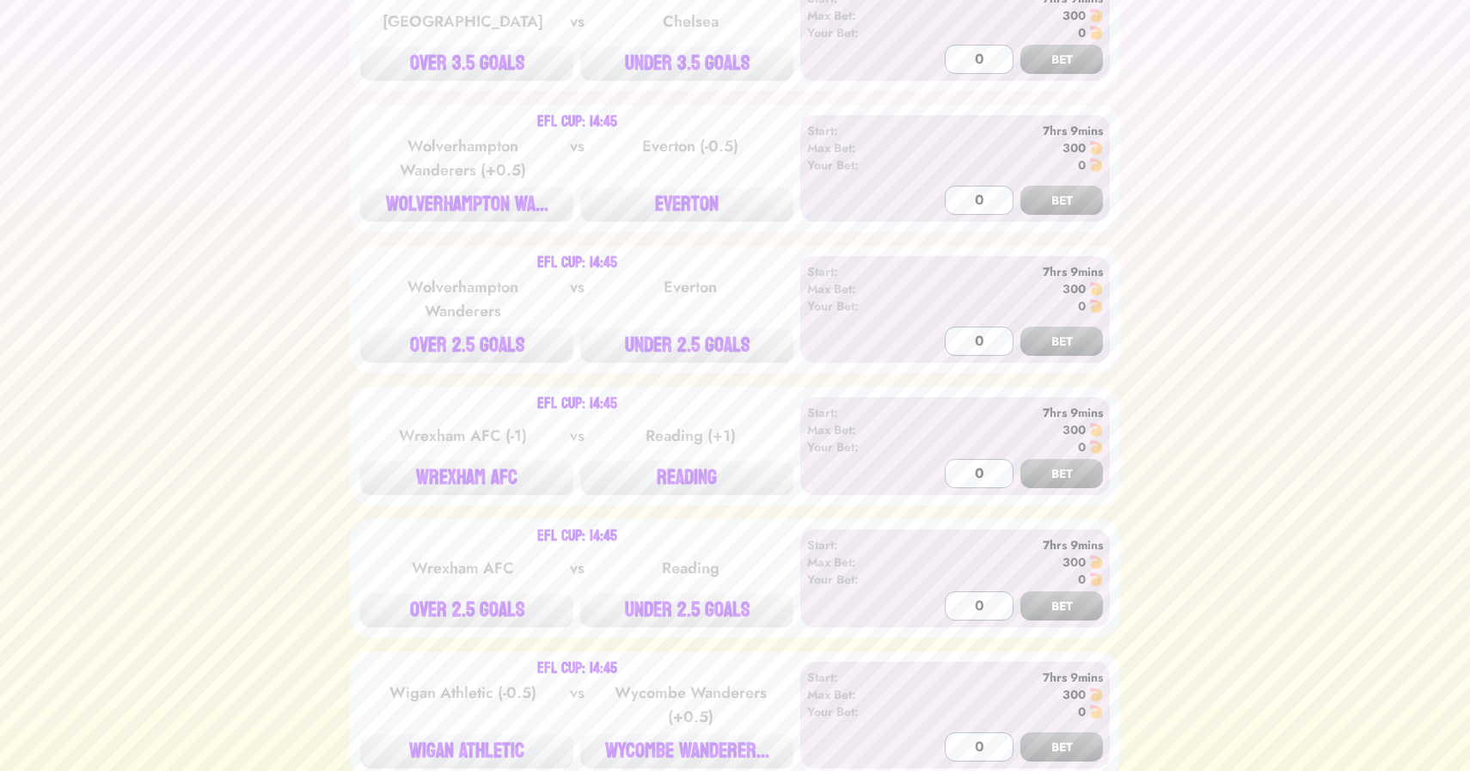
scroll to position [1638, 0]
click at [476, 187] on button "WOLVERHAMPTON WA..." at bounding box center [466, 204] width 213 height 34
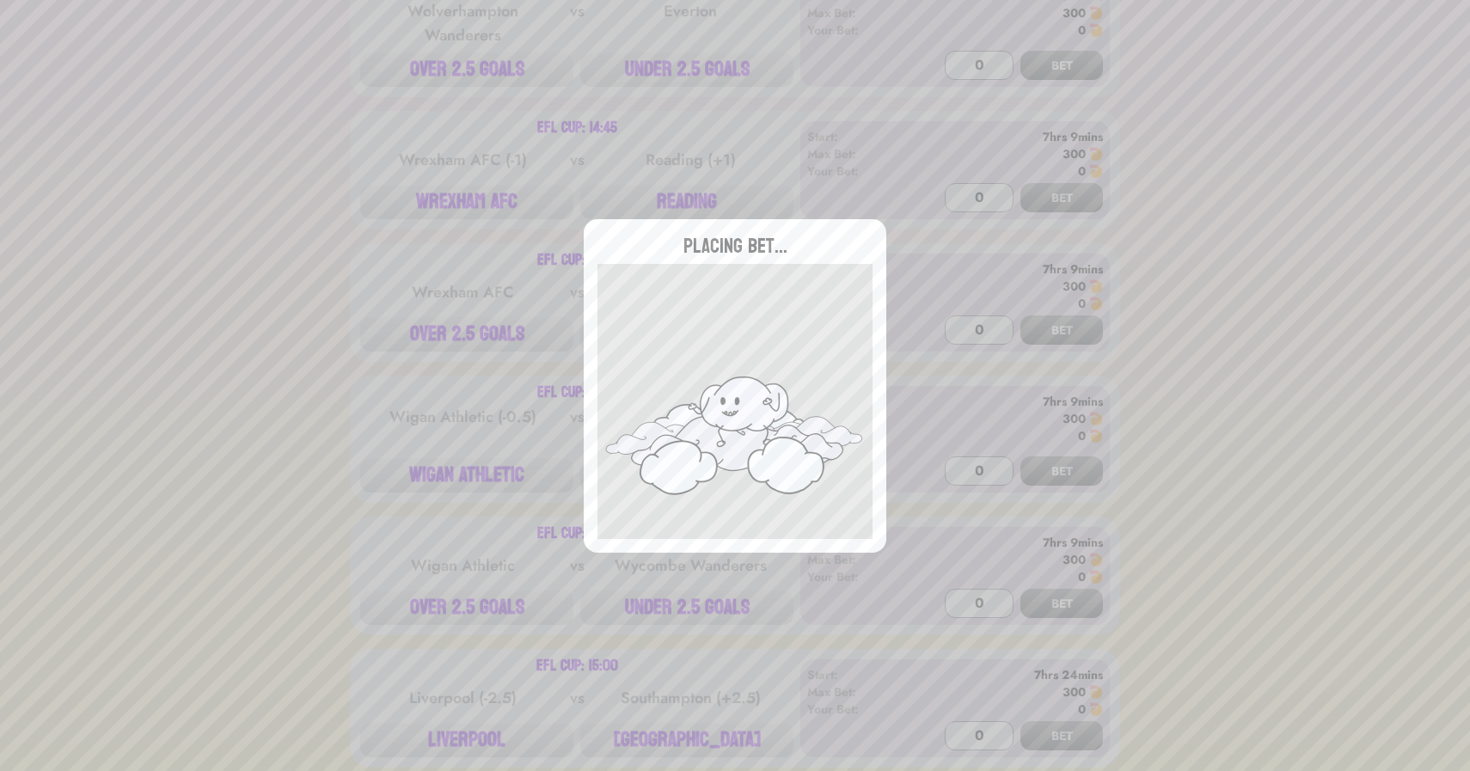
type input "0"
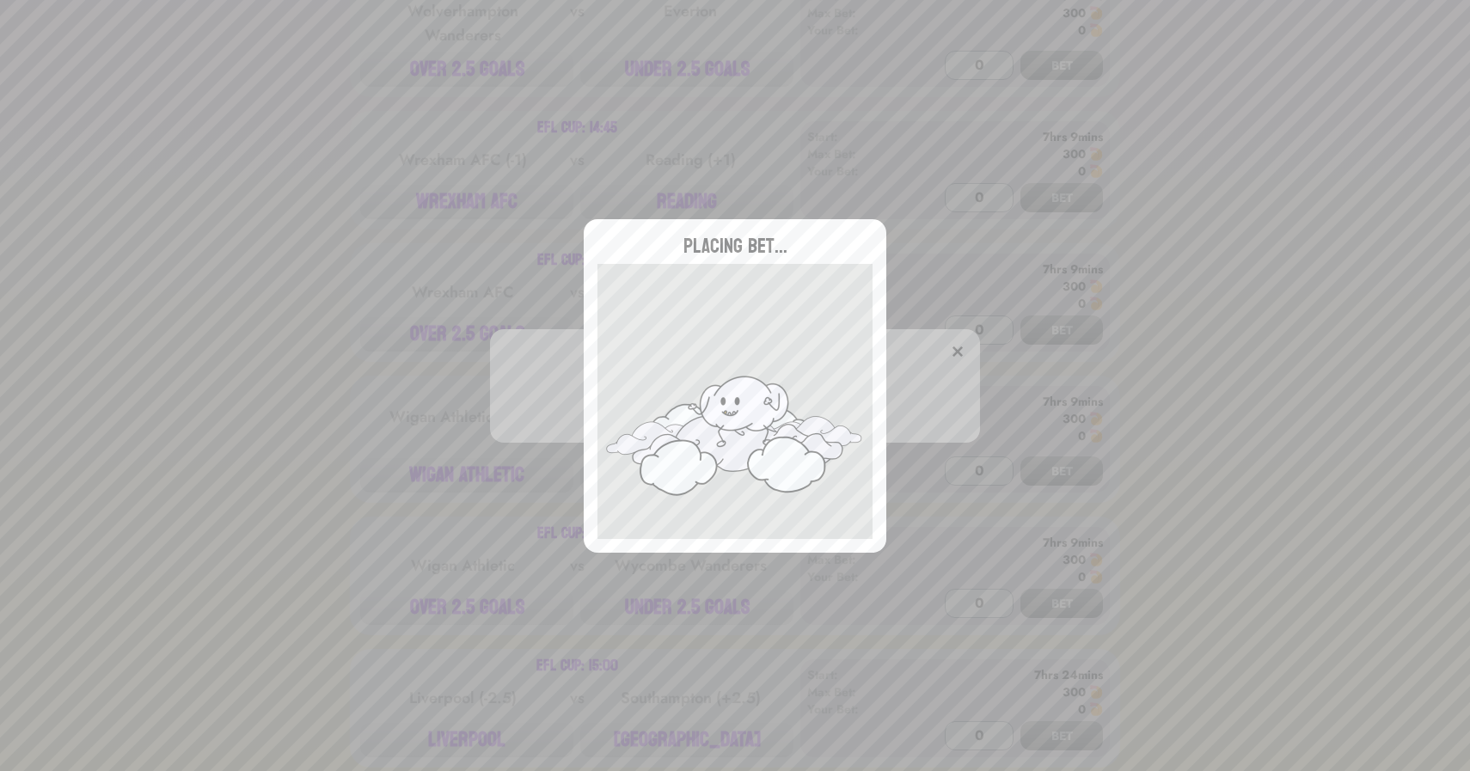
scroll to position [1944, 0]
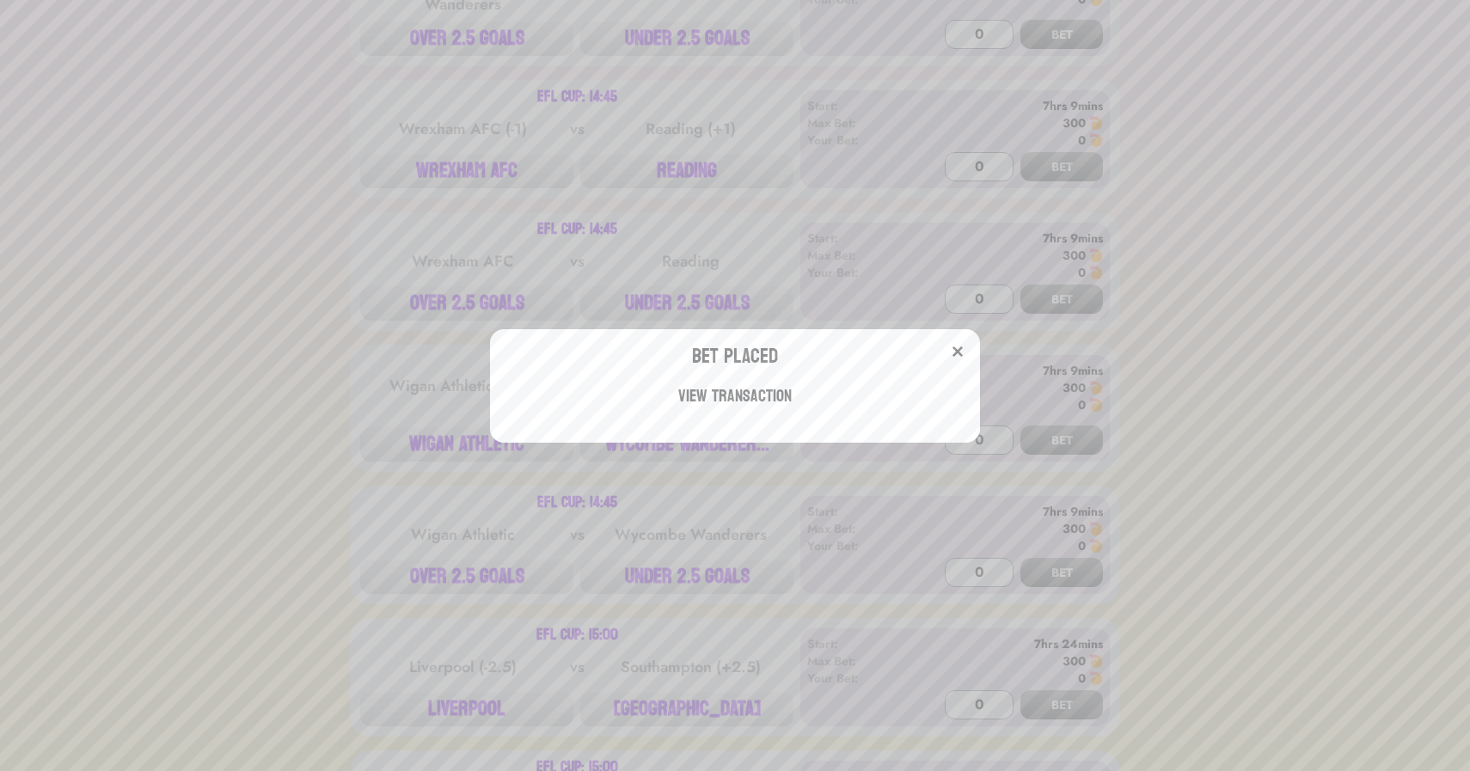
click at [448, 81] on div "Bet Placed View Transaction" at bounding box center [735, 385] width 1470 height 771
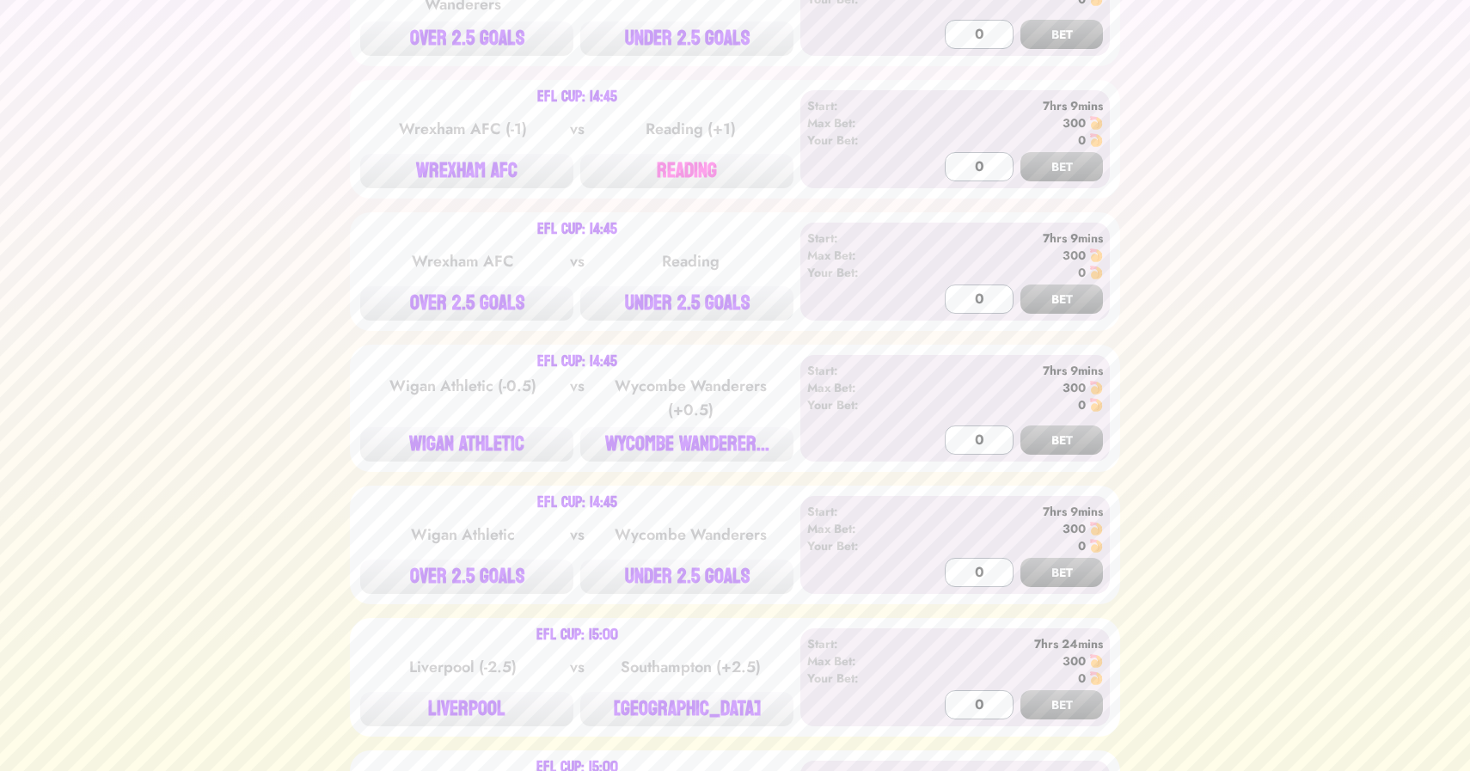
click at [681, 154] on button "READING" at bounding box center [686, 171] width 213 height 34
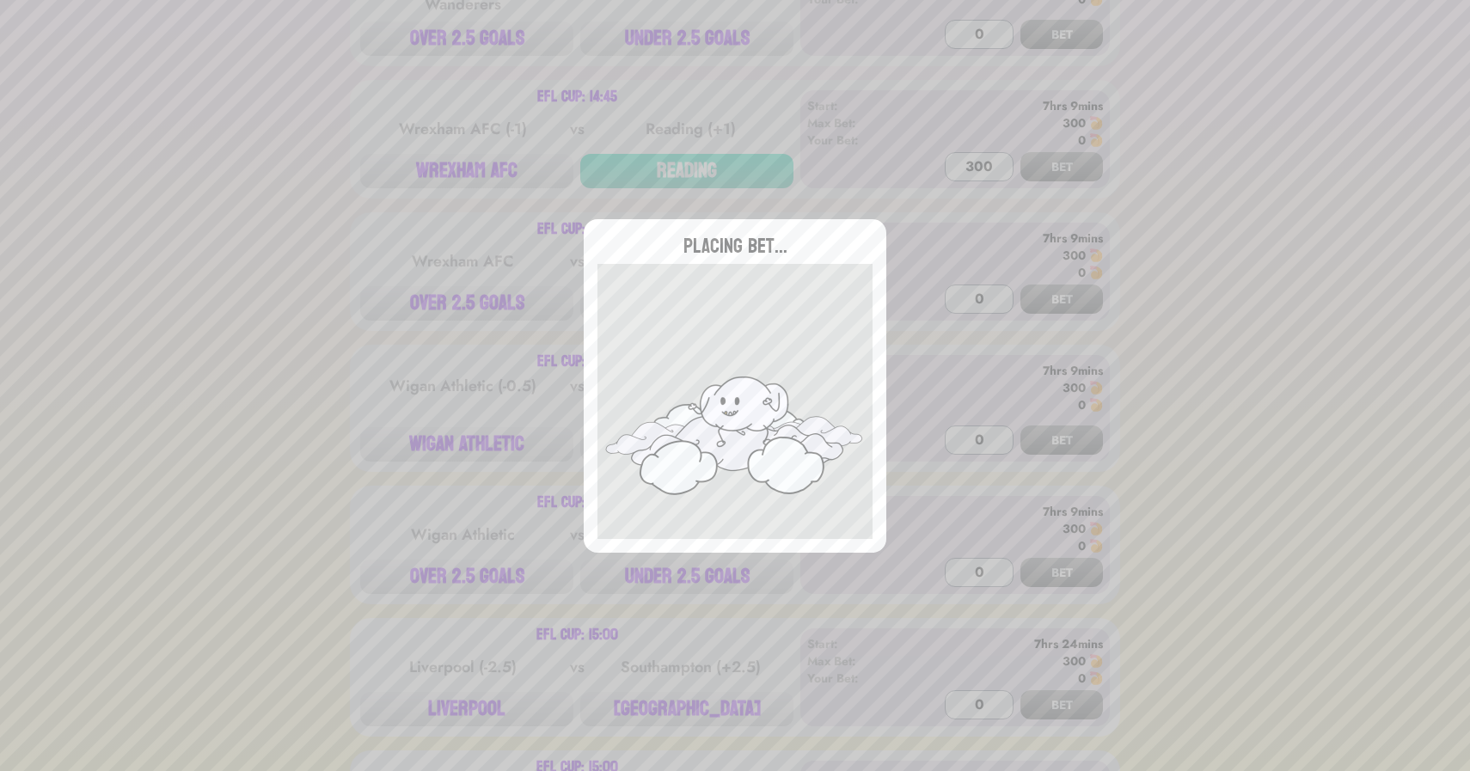
type input "0"
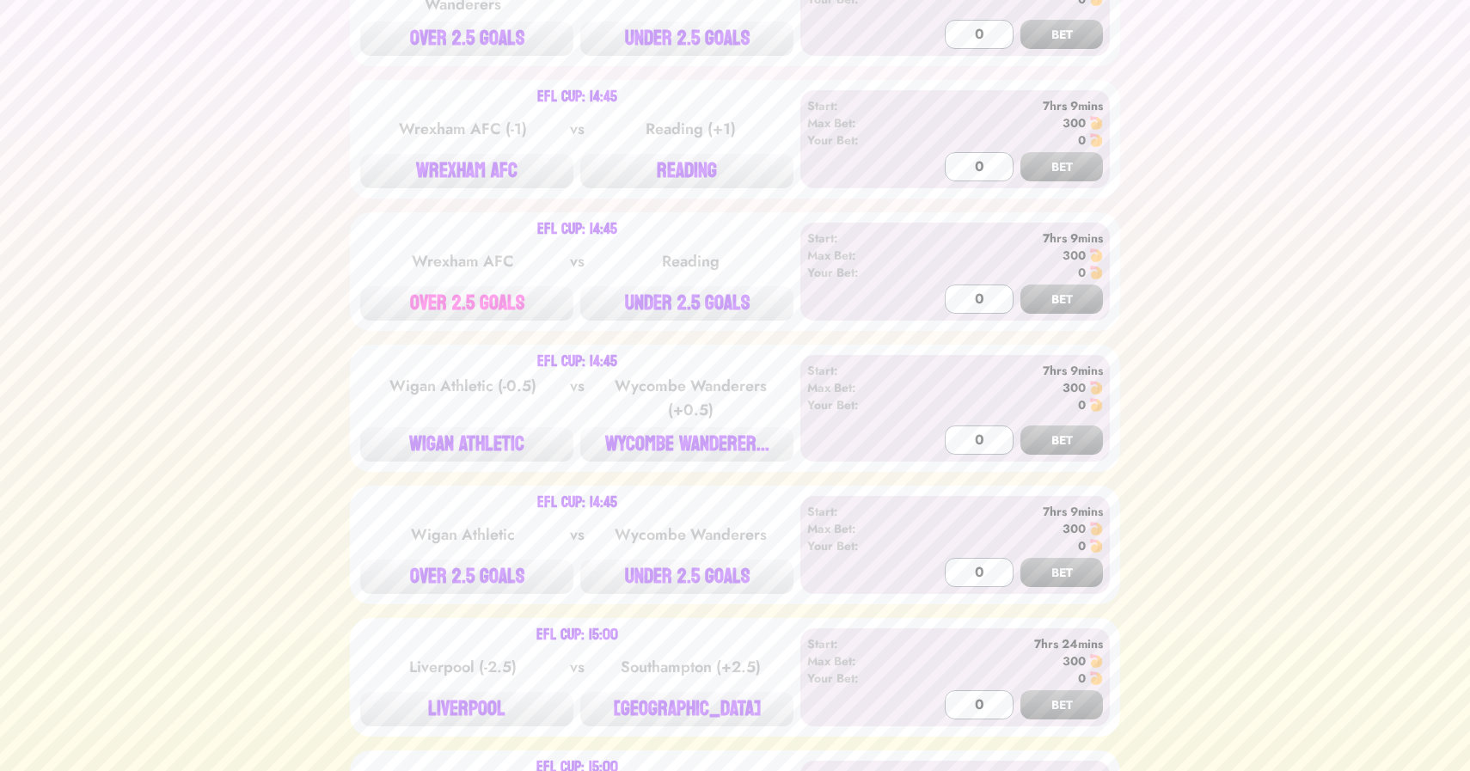
click at [470, 286] on button "OVER 2.5 GOALS" at bounding box center [466, 303] width 213 height 34
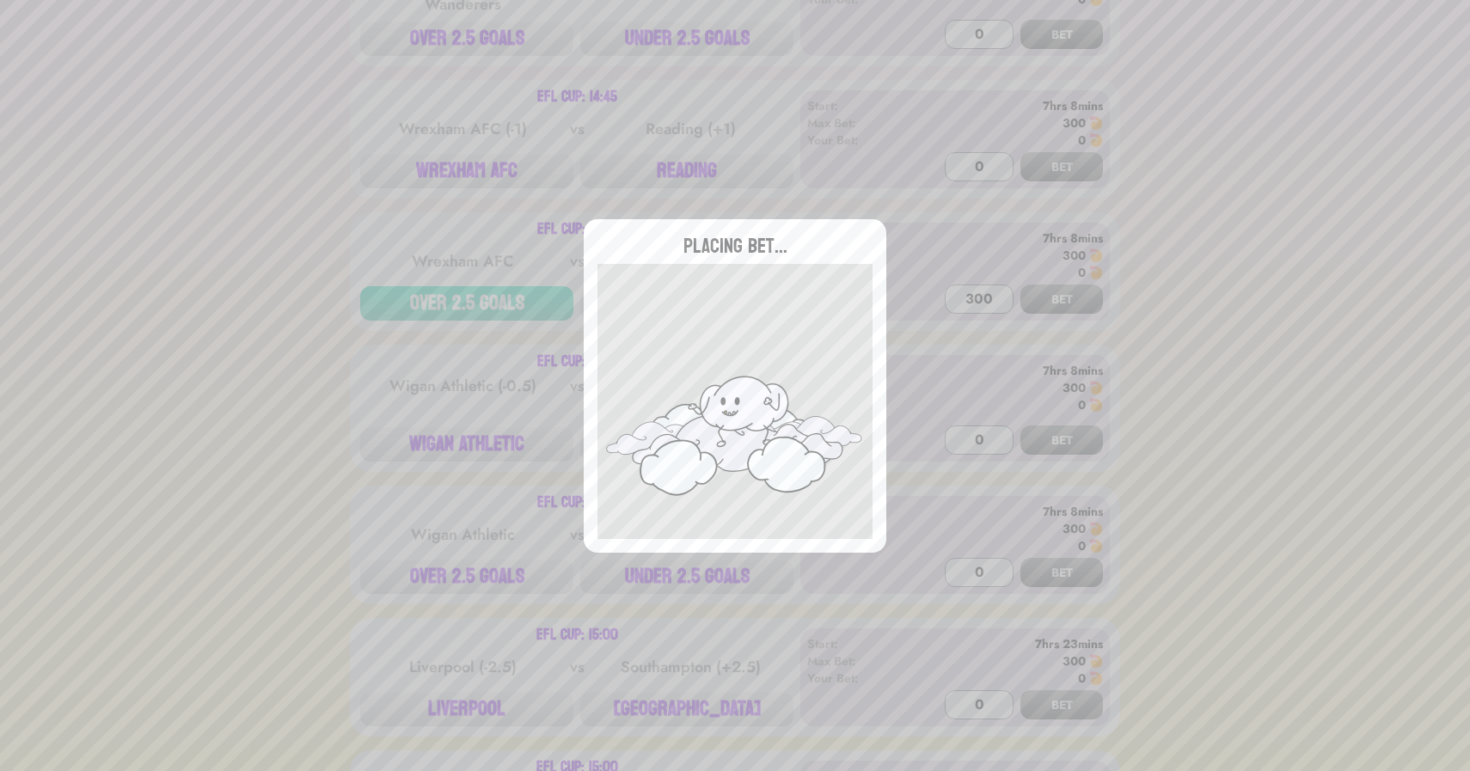
type input "0"
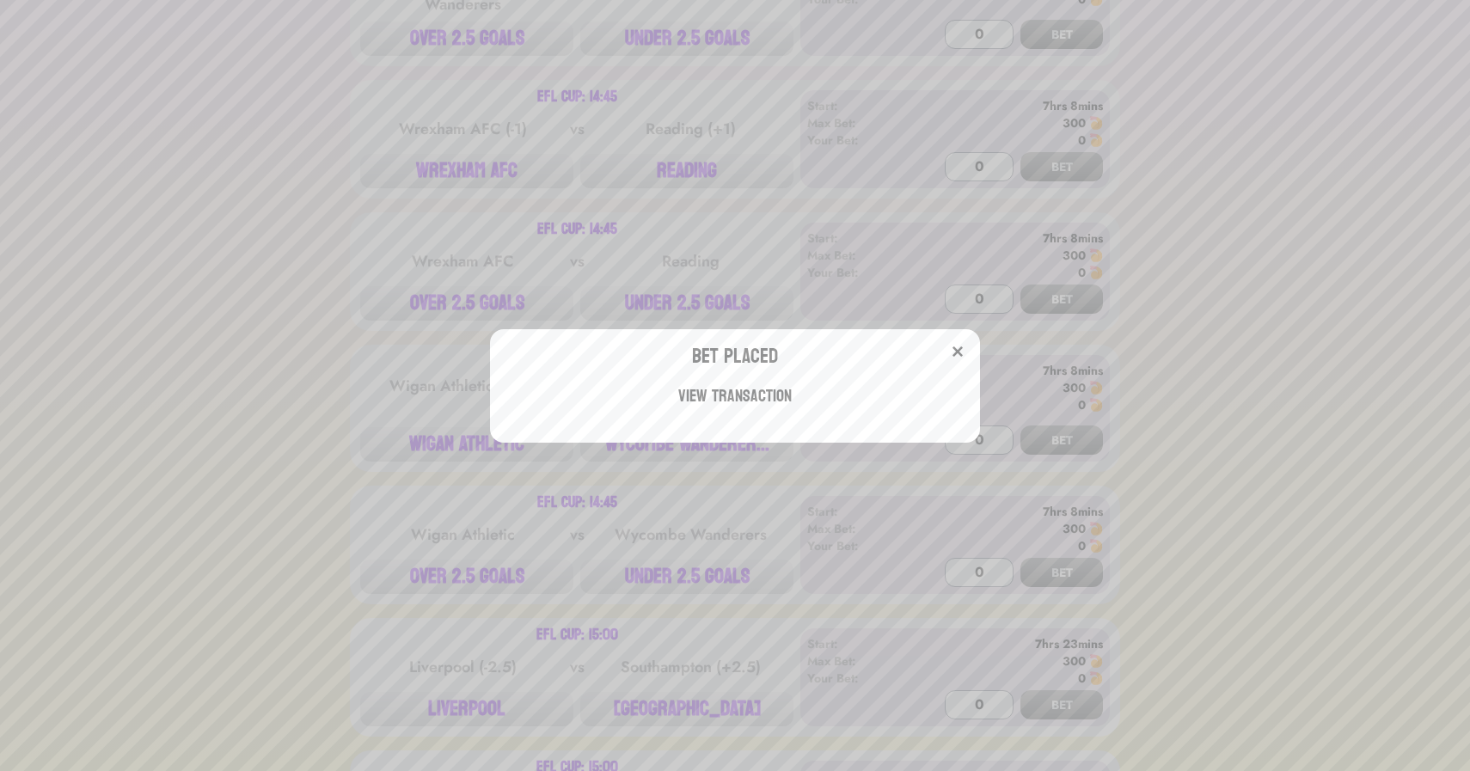
click at [205, 323] on div "Bet Placed View Transaction" at bounding box center [735, 385] width 1470 height 771
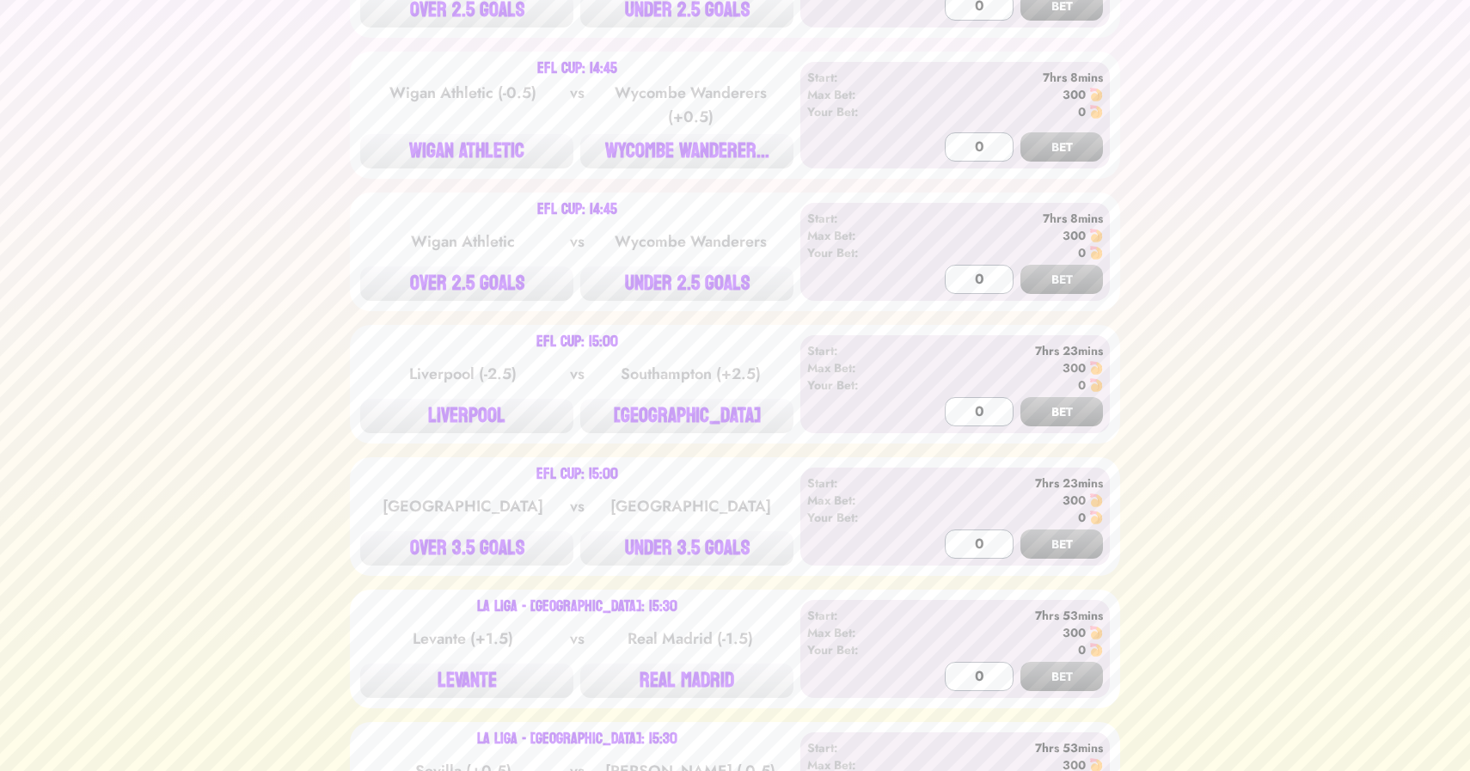
scroll to position [2250, 0]
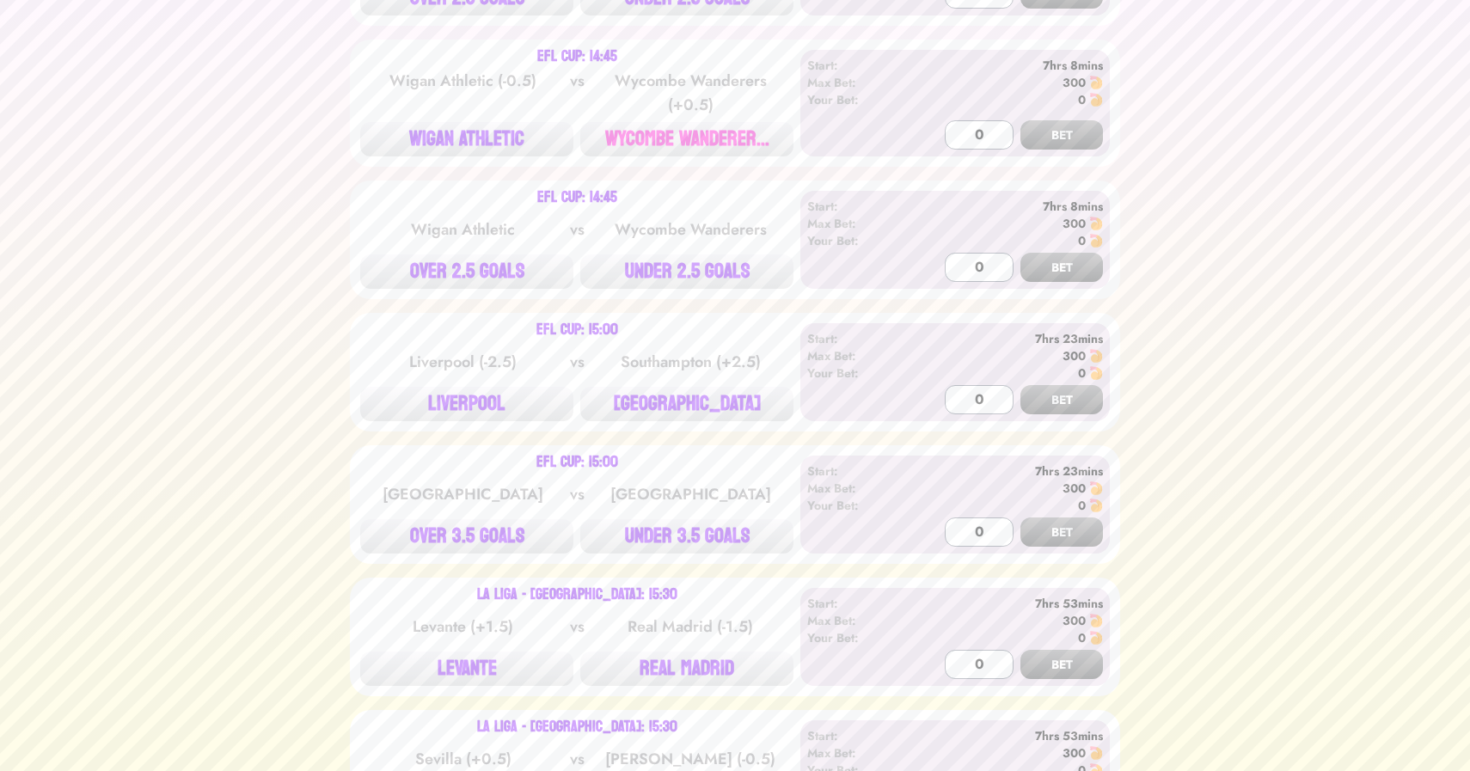
click at [670, 122] on button "WYCOMBE WANDERER..." at bounding box center [686, 139] width 213 height 34
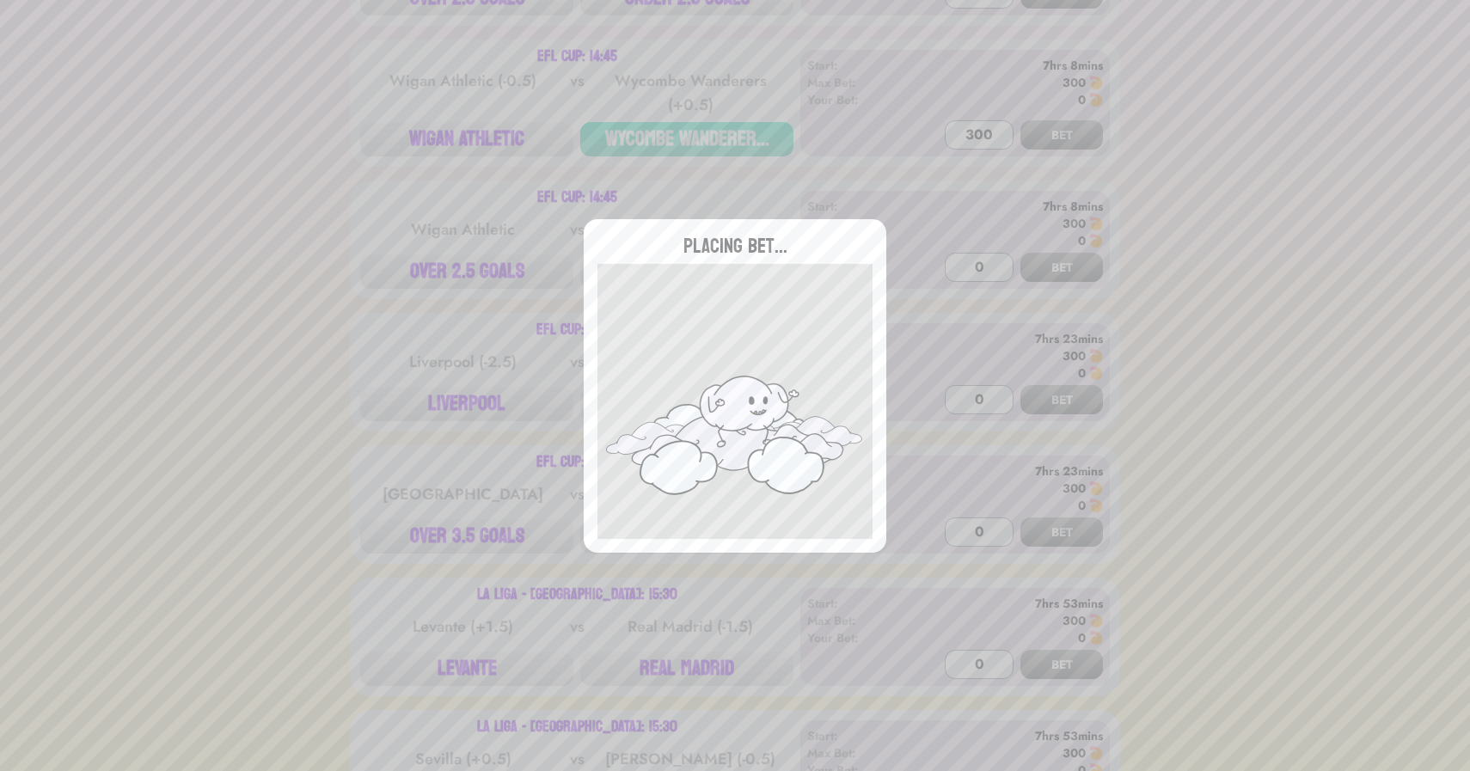
type input "0"
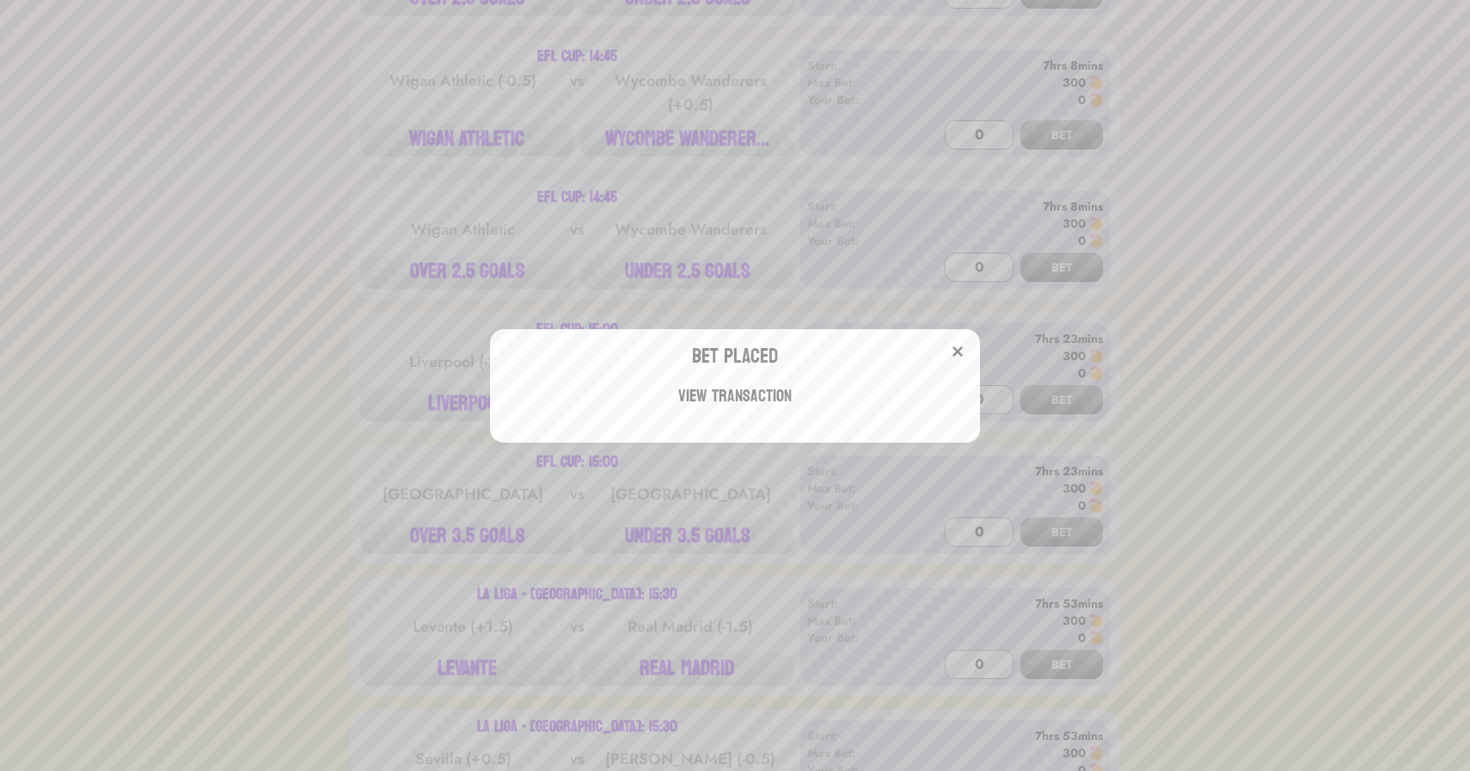
click at [684, 284] on div "Bet Placed View Transaction" at bounding box center [735, 385] width 1470 height 771
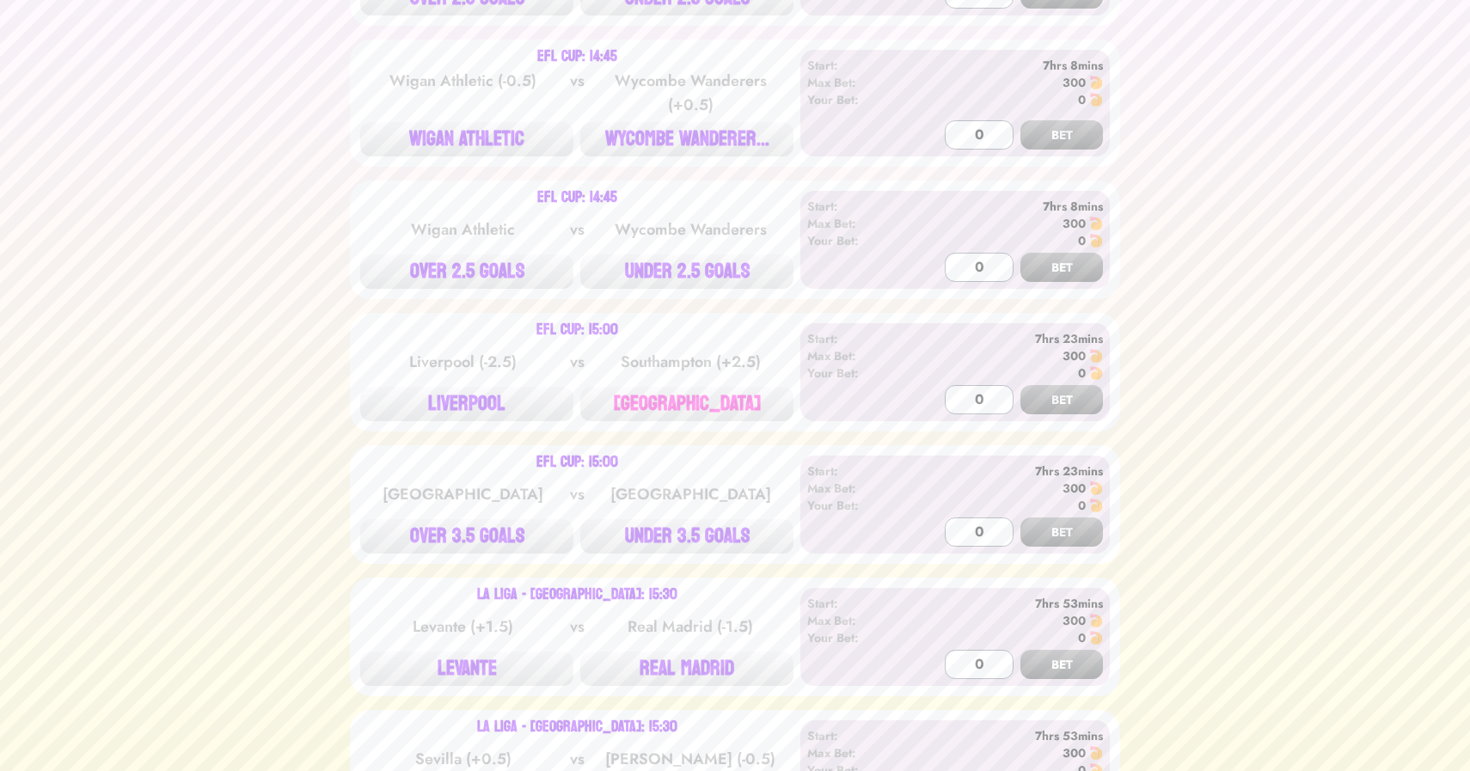
click at [701, 387] on button "[GEOGRAPHIC_DATA]" at bounding box center [686, 404] width 213 height 34
click at [689, 255] on button "UNDER 2.5 GOALS" at bounding box center [686, 272] width 213 height 34
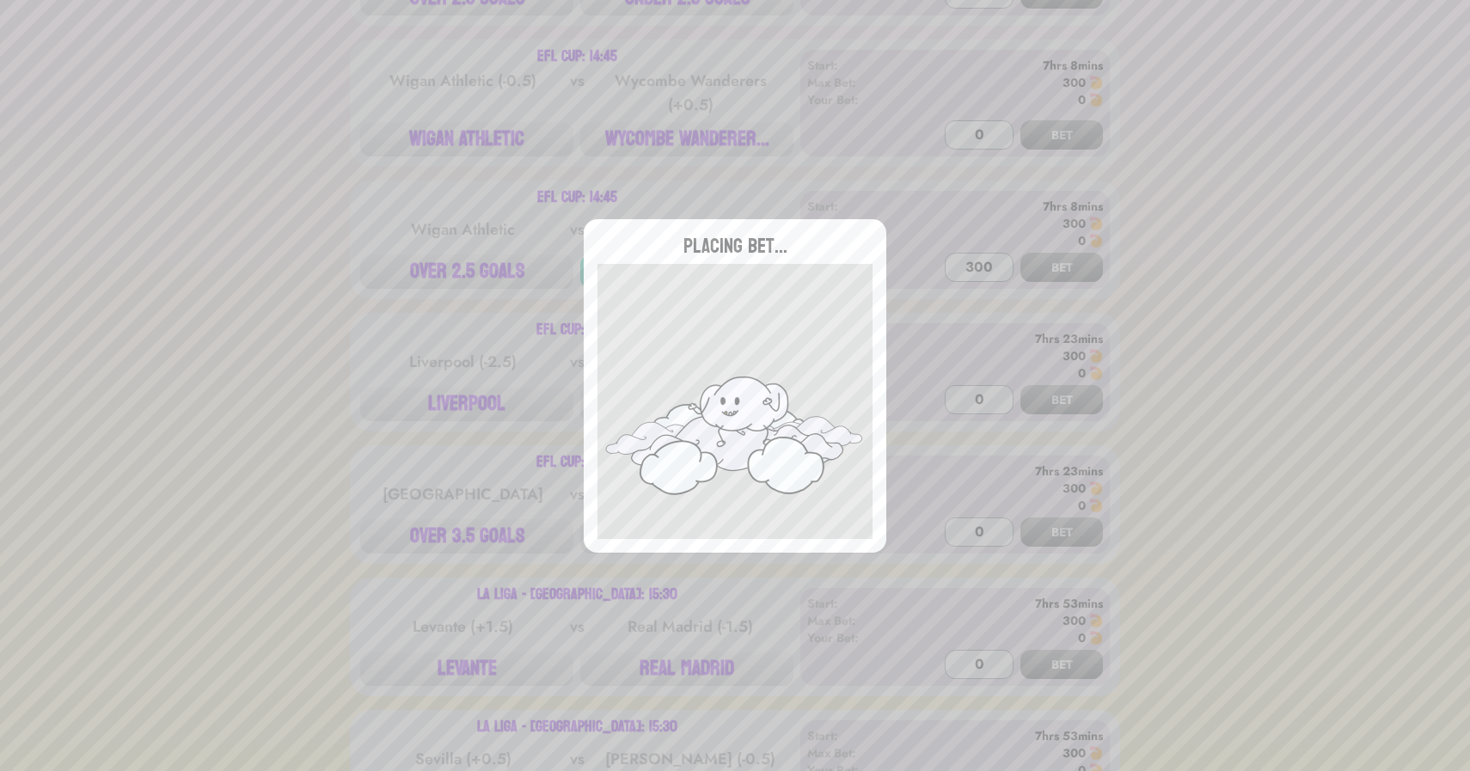
type input "0"
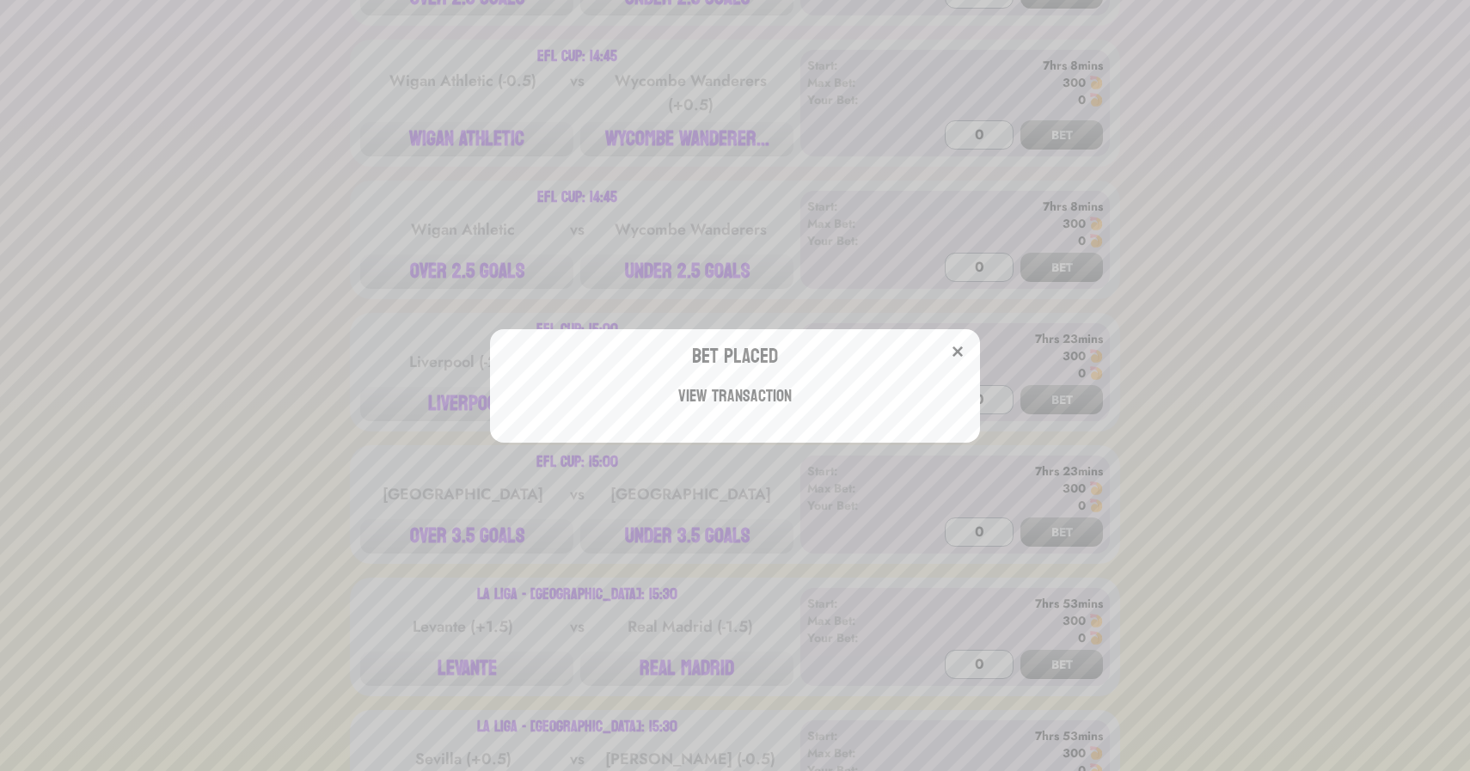
click at [325, 362] on div "Bet Placed View Transaction" at bounding box center [735, 385] width 1470 height 771
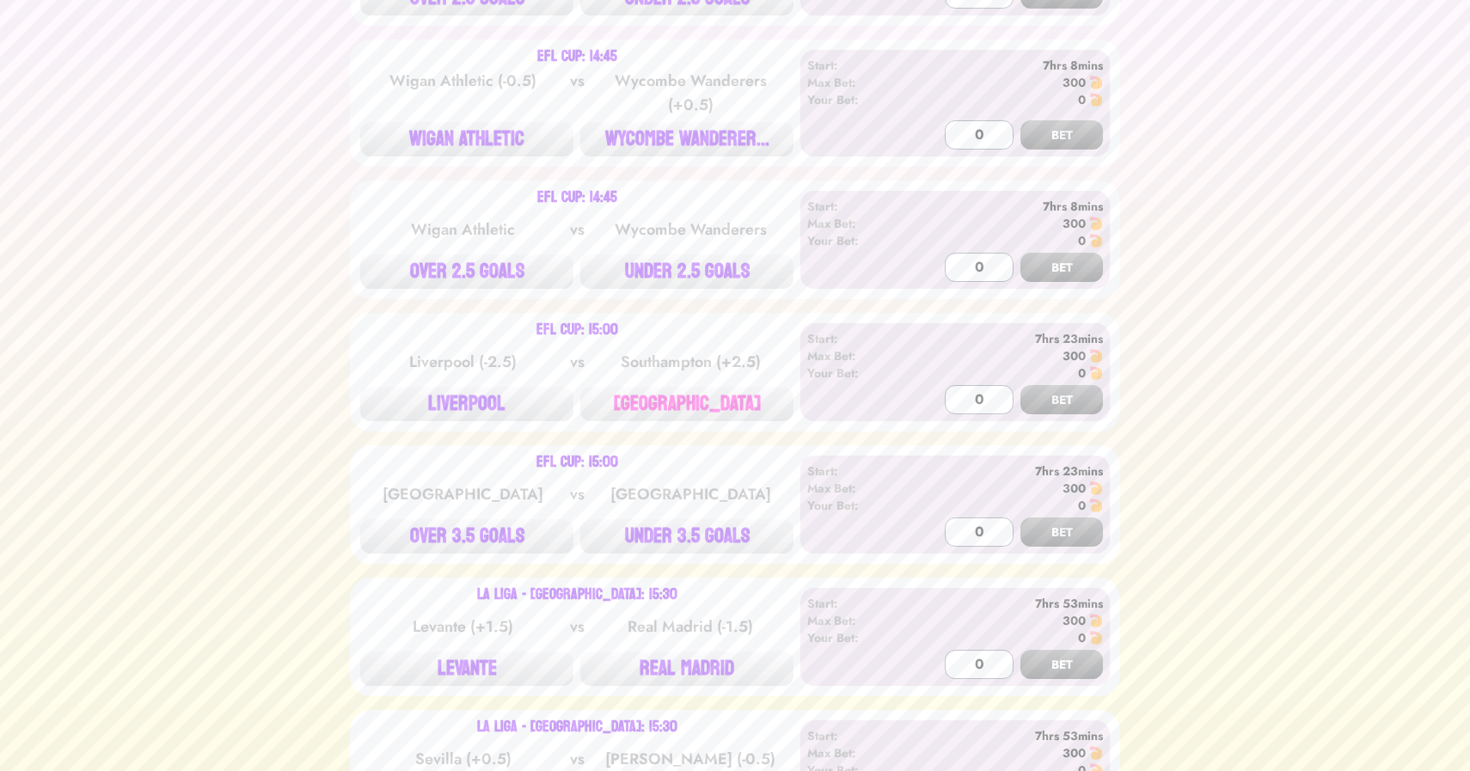
click at [684, 387] on button "[GEOGRAPHIC_DATA]" at bounding box center [686, 404] width 213 height 34
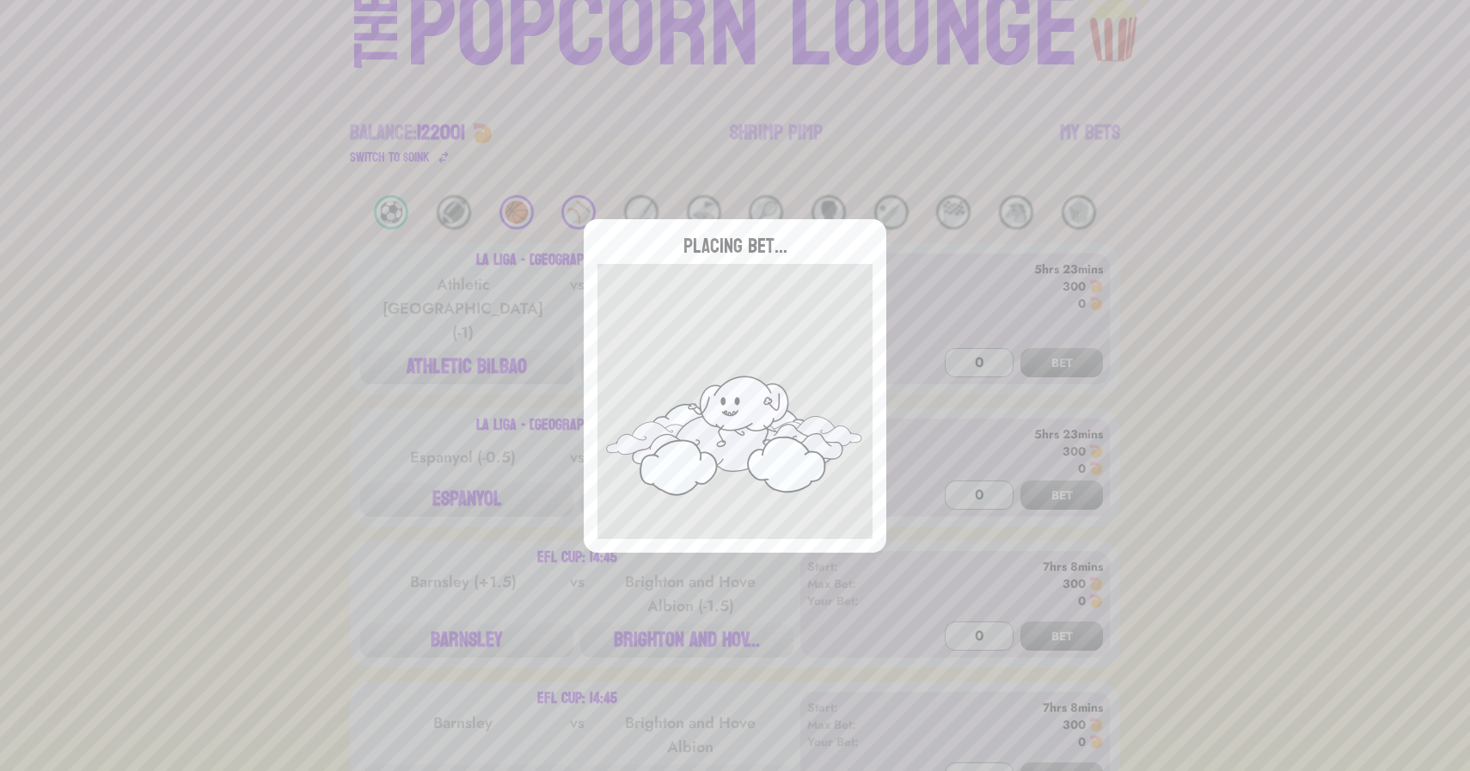
scroll to position [0, 0]
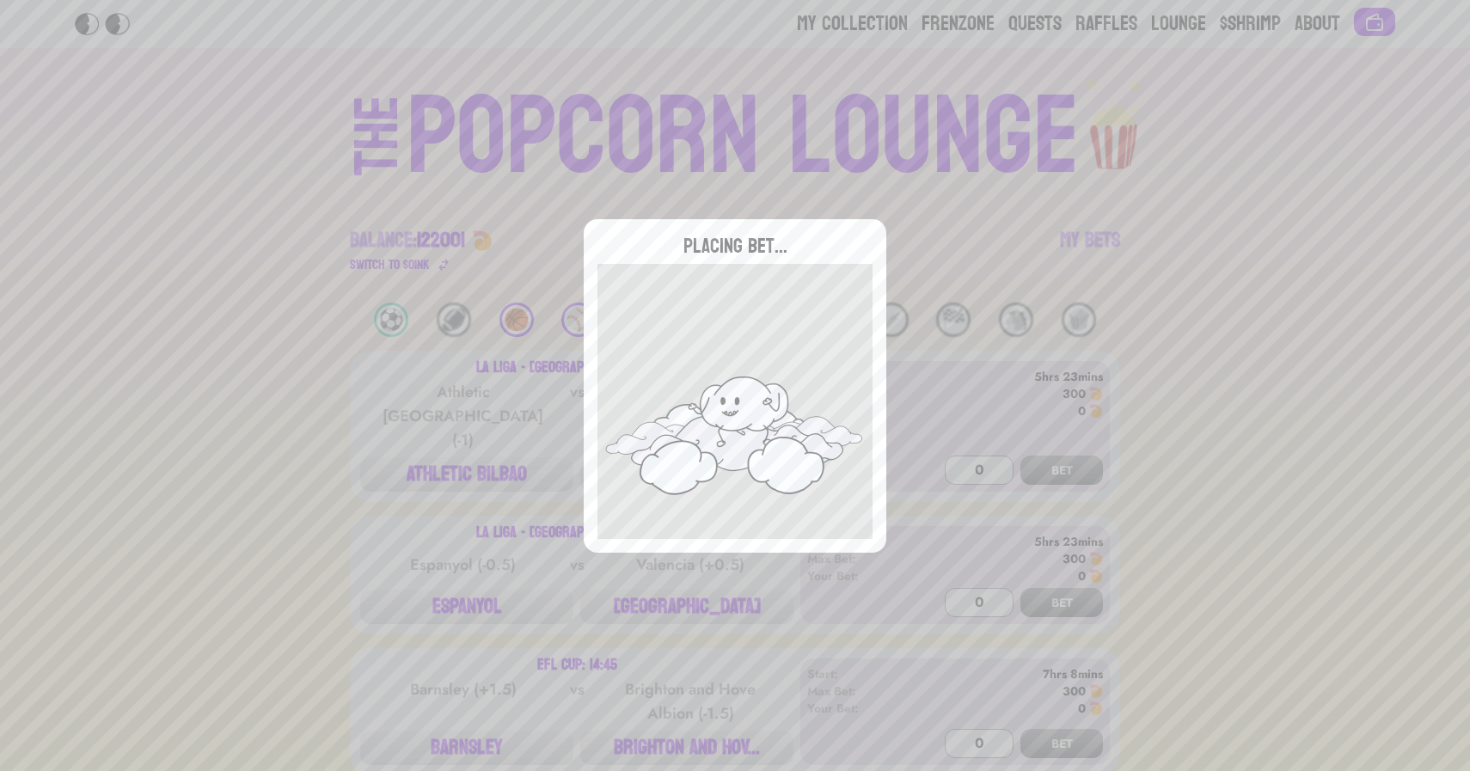
type input "0"
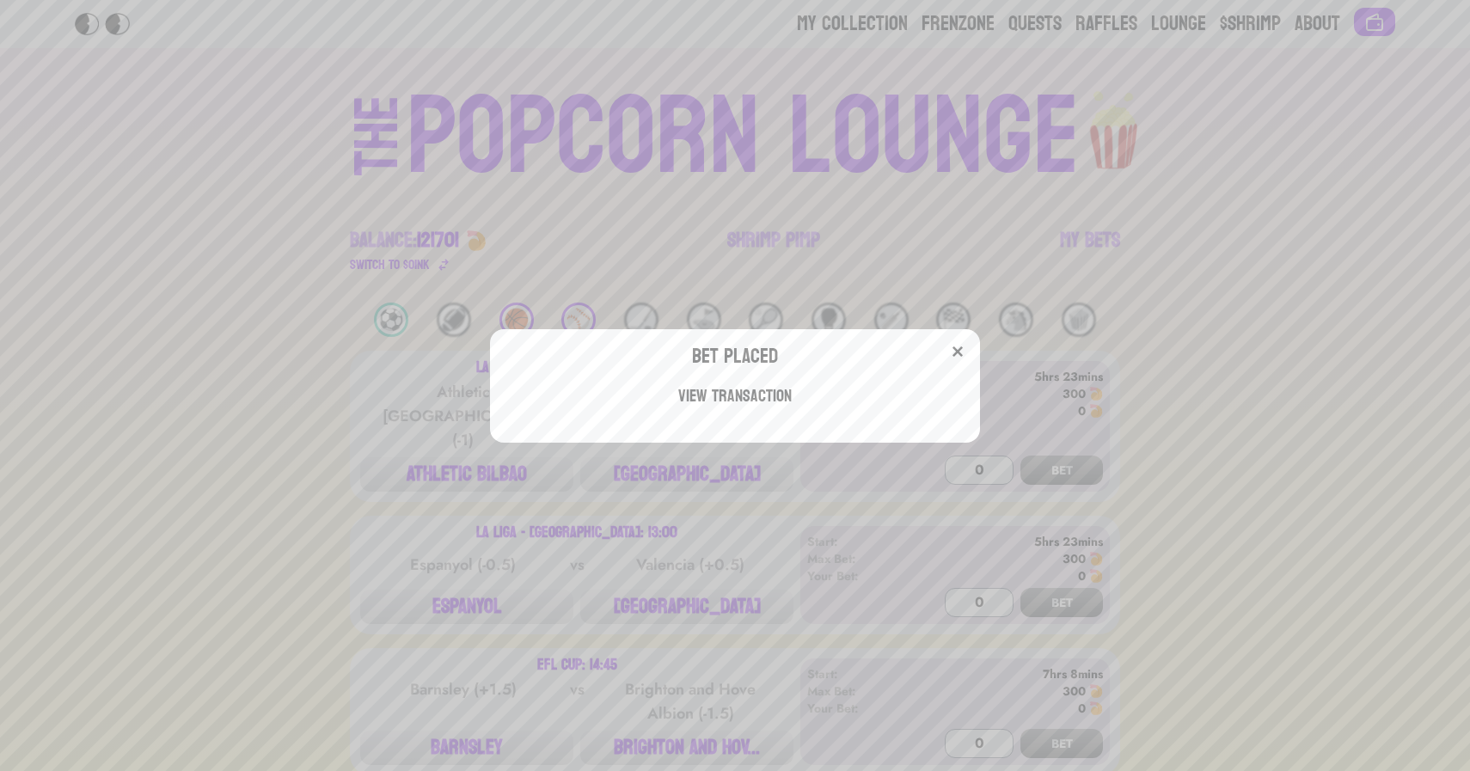
click at [585, 226] on div "Bet Placed View Transaction" at bounding box center [735, 385] width 1470 height 771
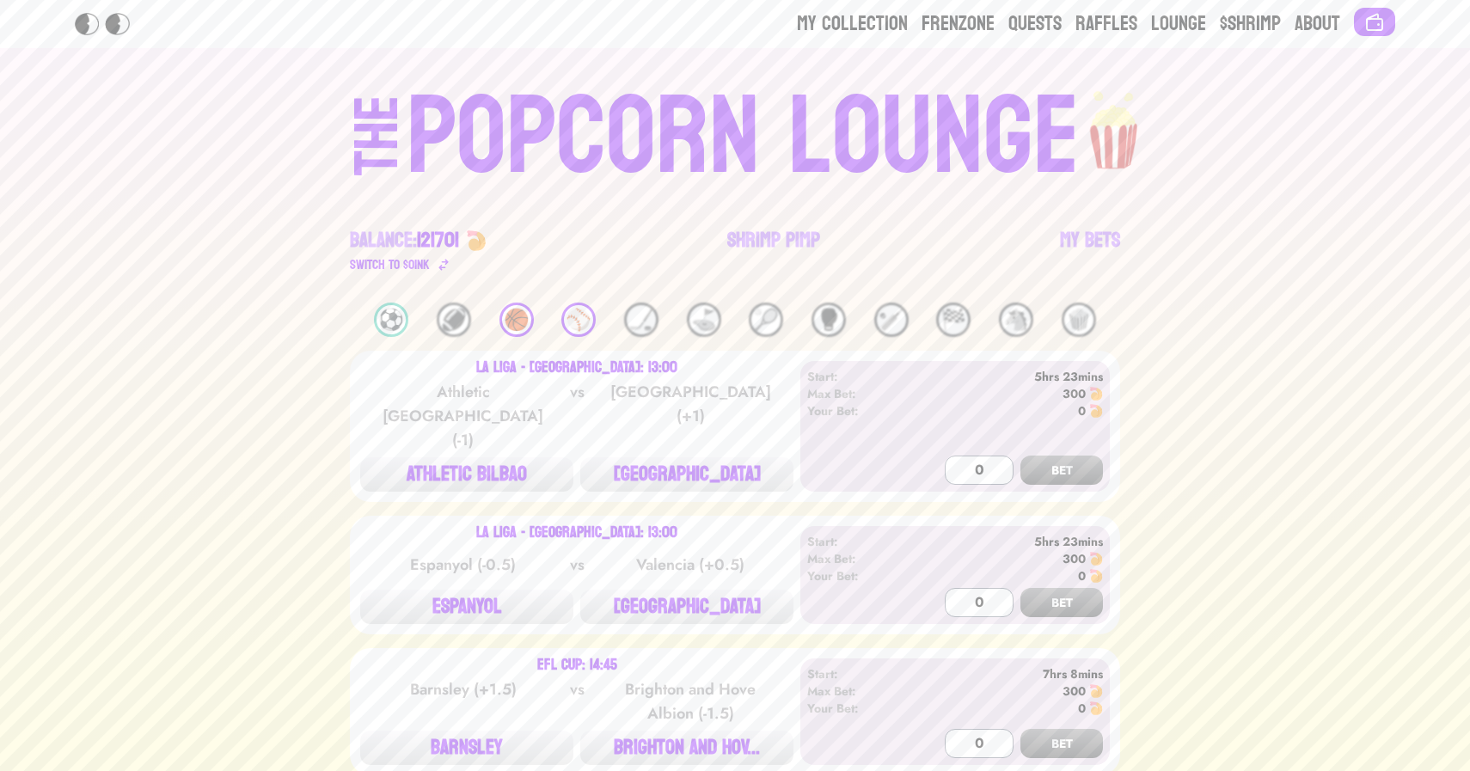
click at [584, 330] on div "⚾️" at bounding box center [579, 320] width 34 height 34
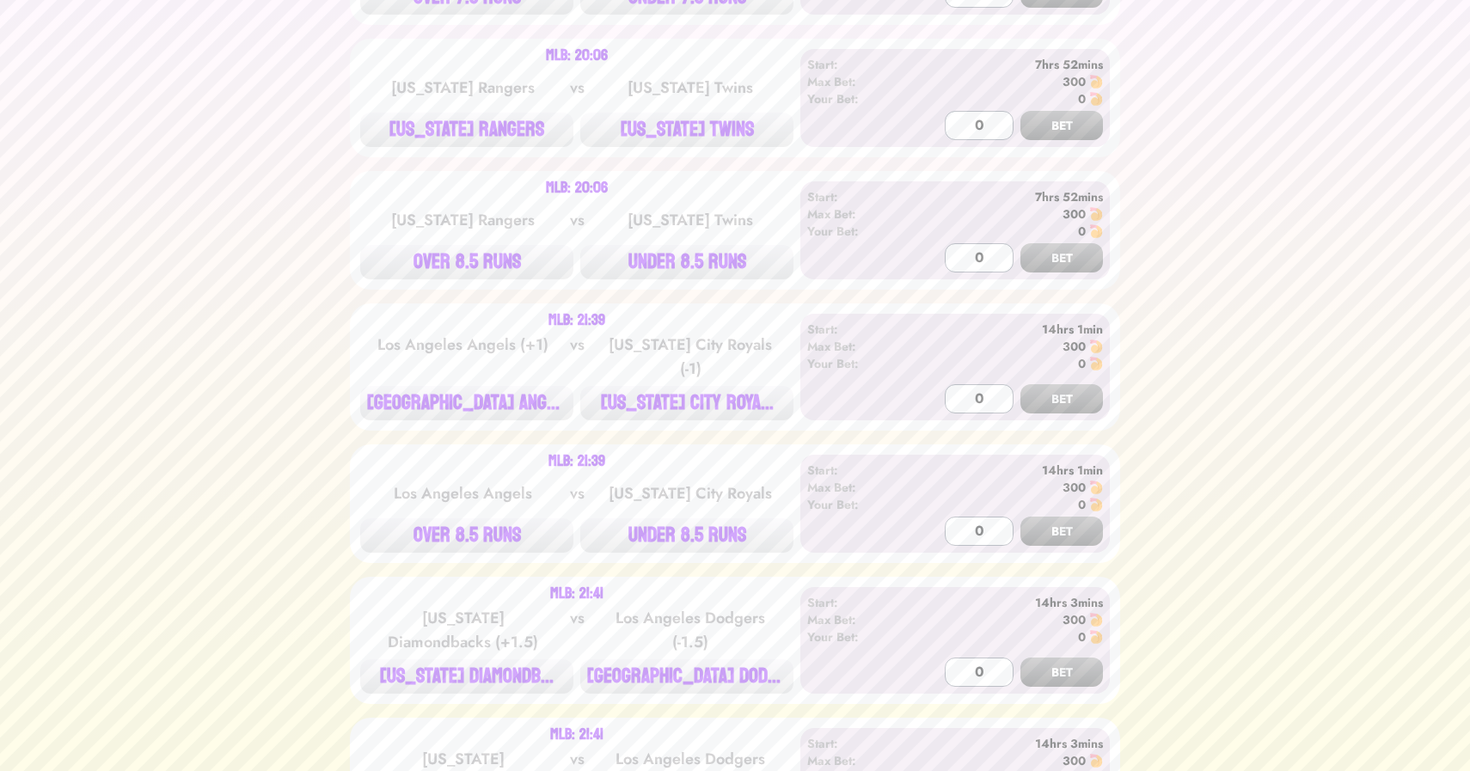
scroll to position [2741, 0]
click at [468, 123] on button "[US_STATE] RANGERS" at bounding box center [466, 127] width 213 height 34
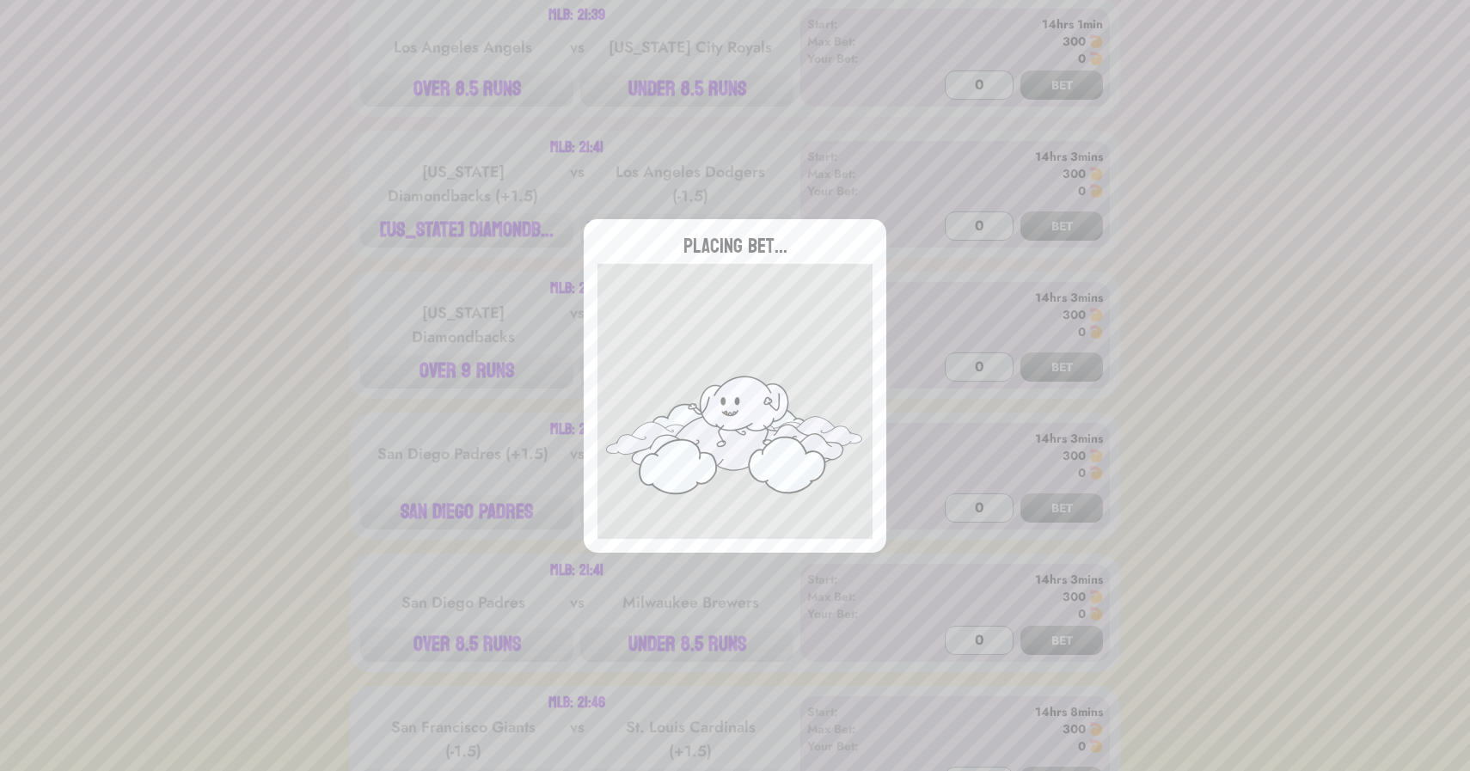
type input "0"
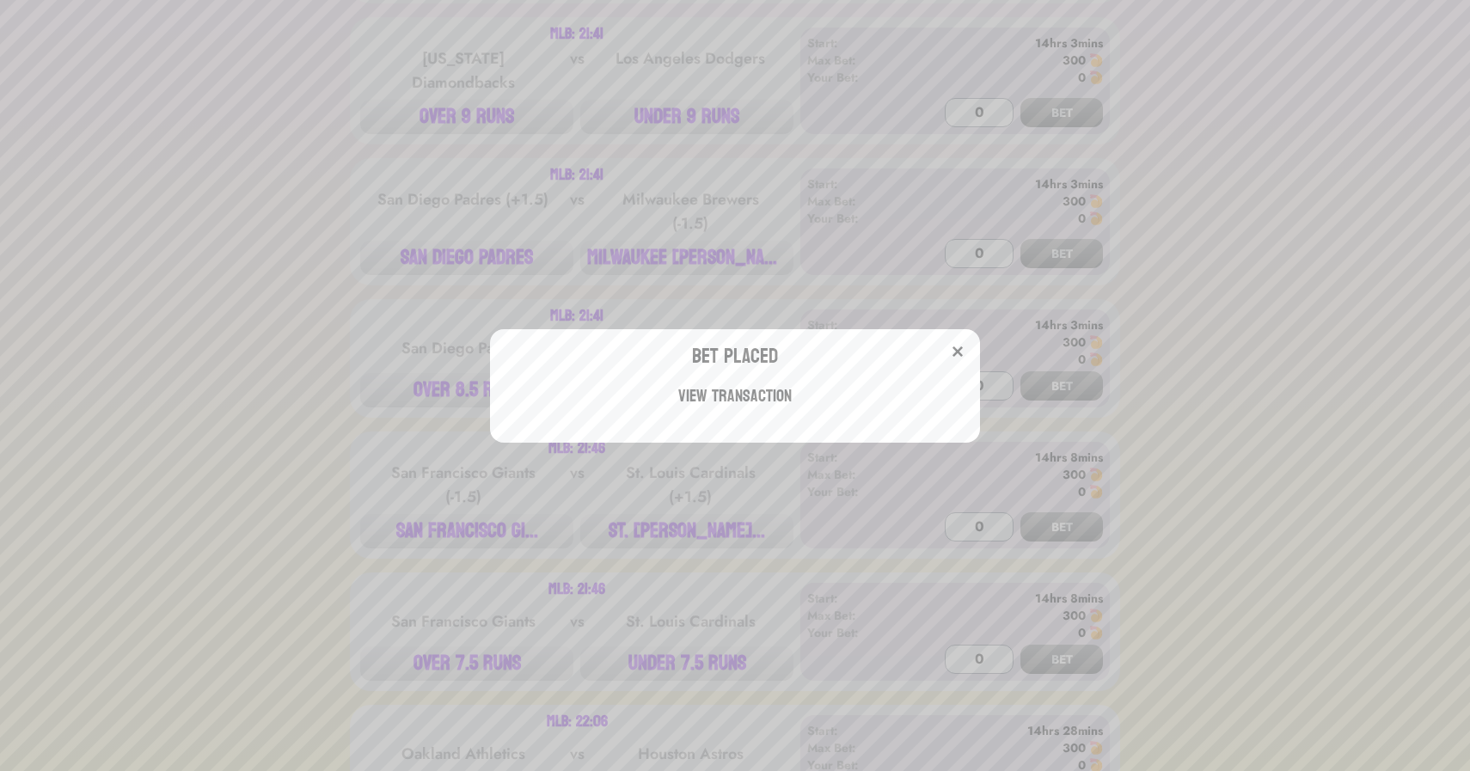
click at [206, 371] on div "Bet Placed View Transaction" at bounding box center [735, 385] width 1470 height 771
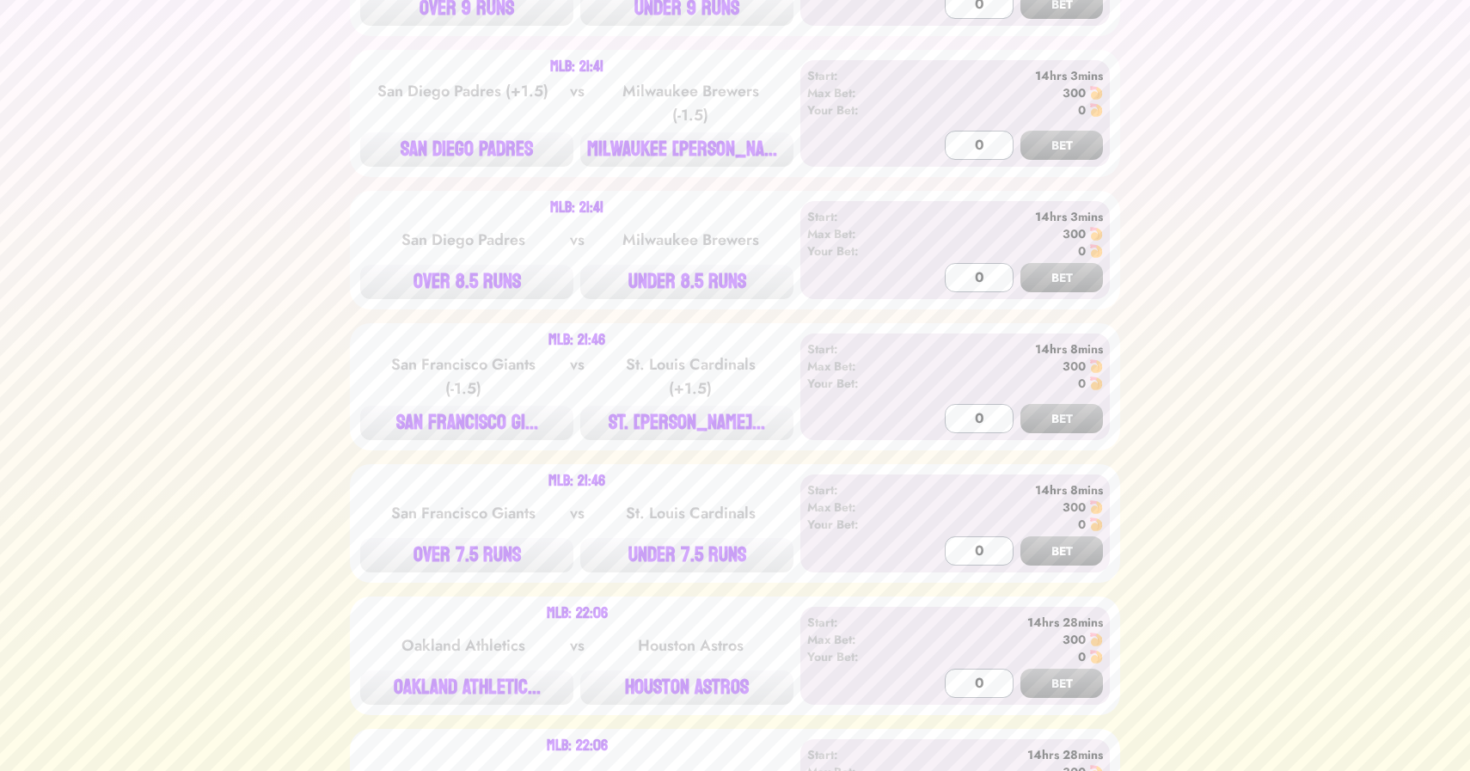
scroll to position [3549, 0]
click at [476, 132] on button "SAN DIEGO PADRES" at bounding box center [466, 149] width 213 height 34
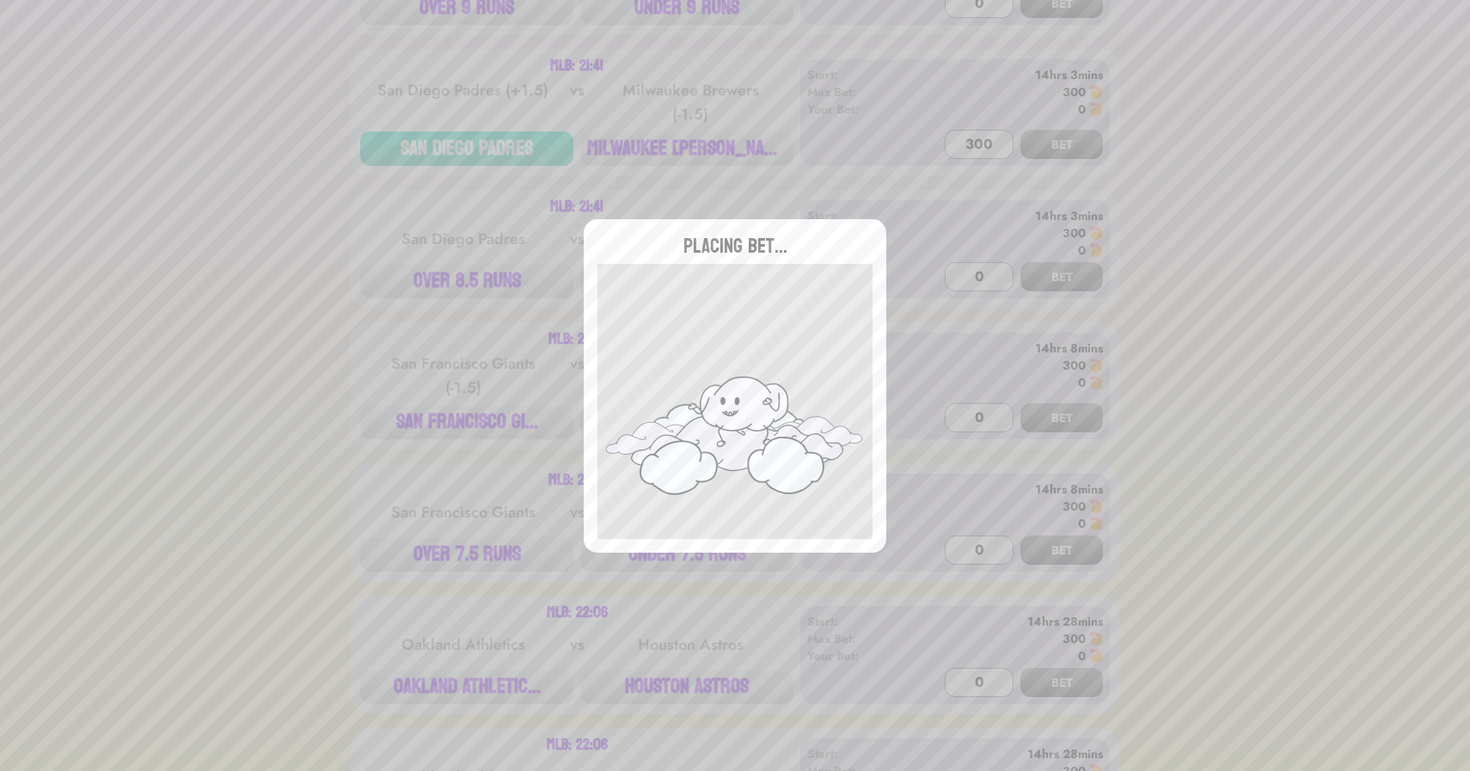
type input "0"
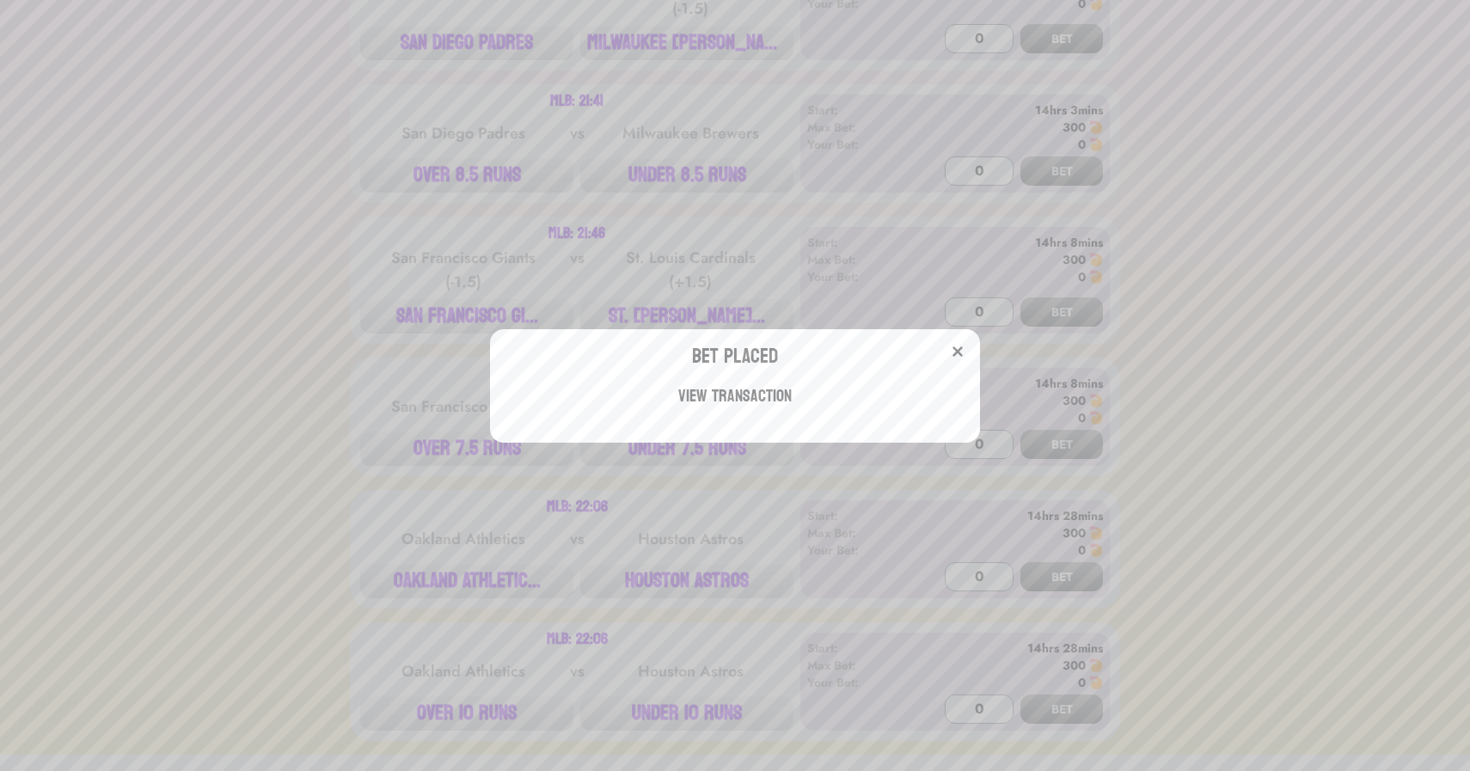
scroll to position [3682, 0]
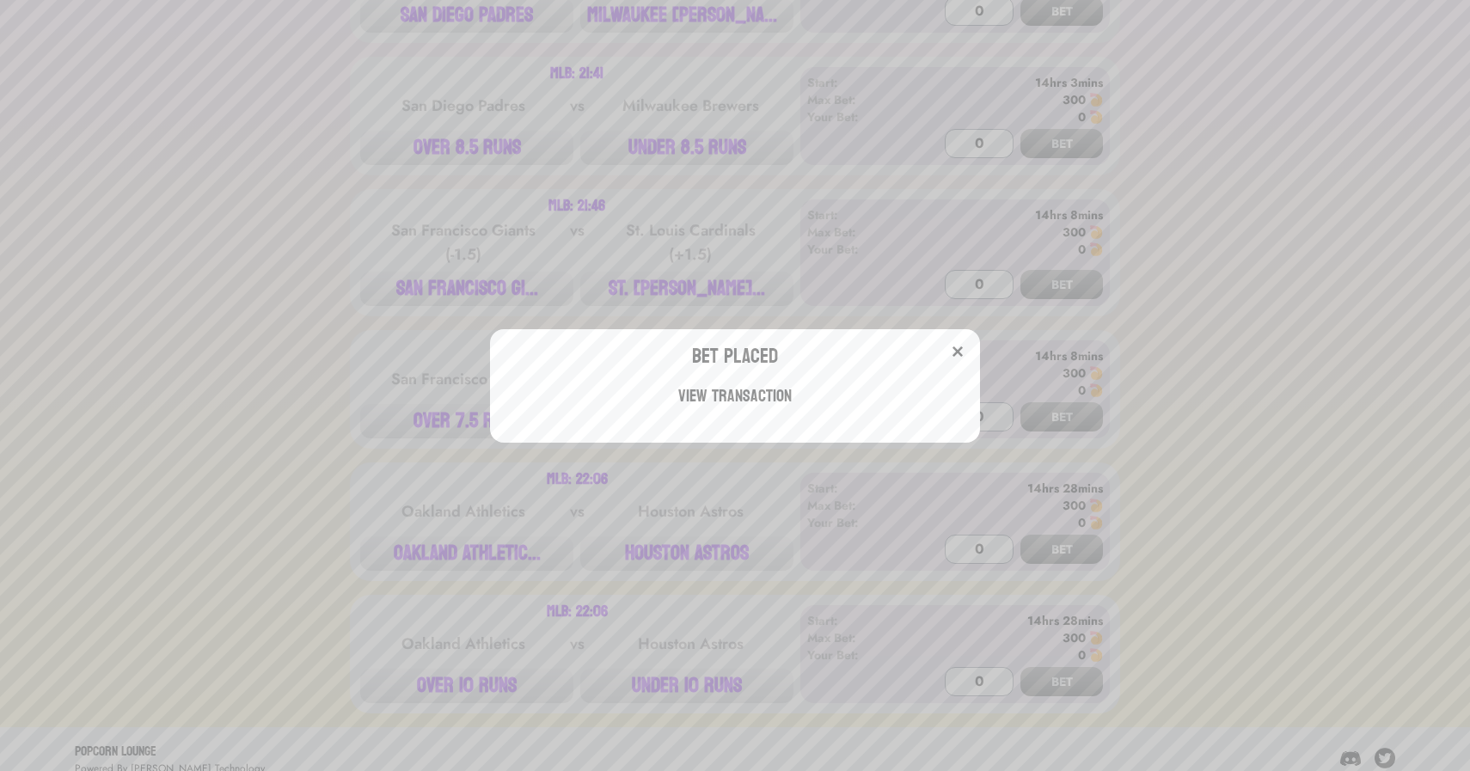
click at [684, 269] on div "Bet Placed View Transaction" at bounding box center [735, 385] width 1470 height 771
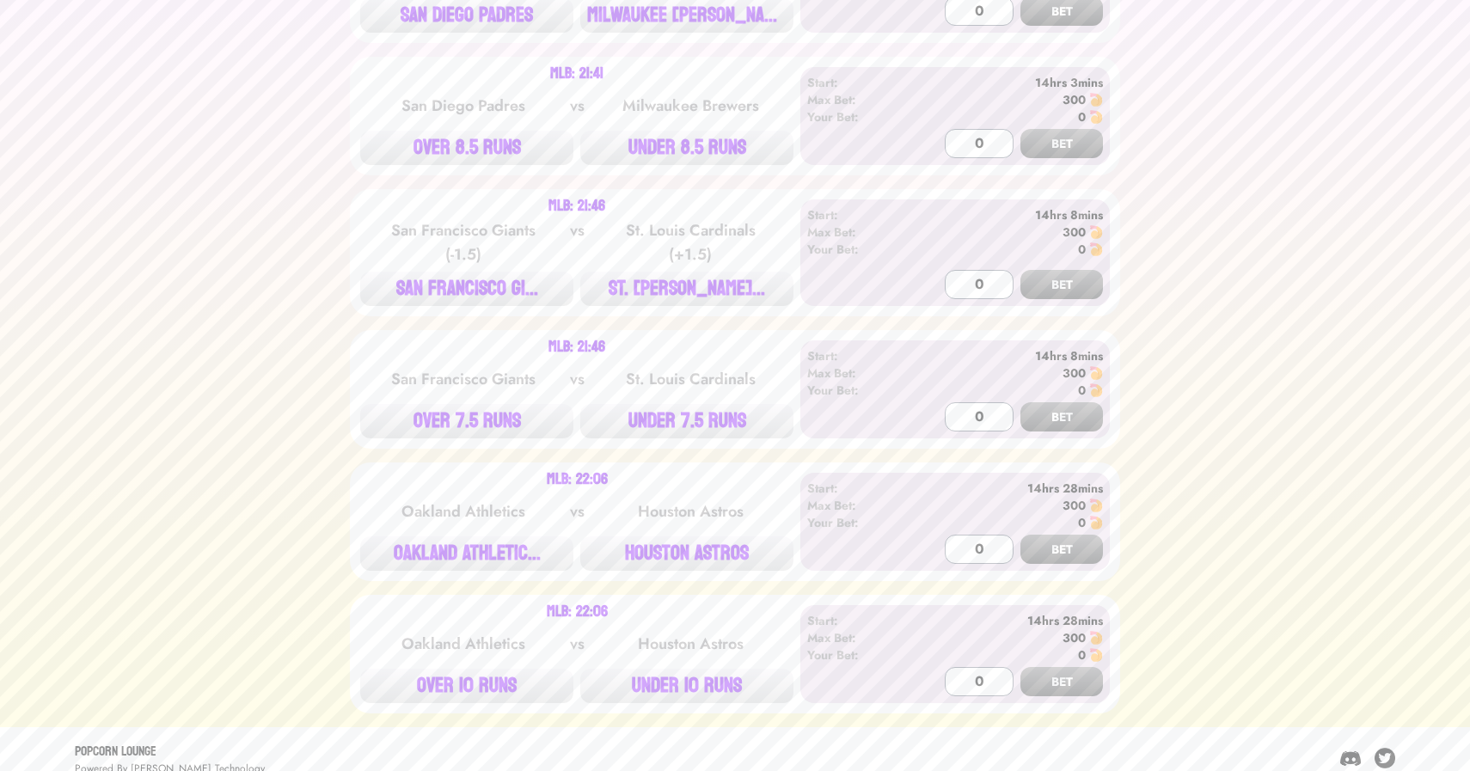
click at [684, 272] on button "ST. [PERSON_NAME]..." at bounding box center [686, 289] width 213 height 34
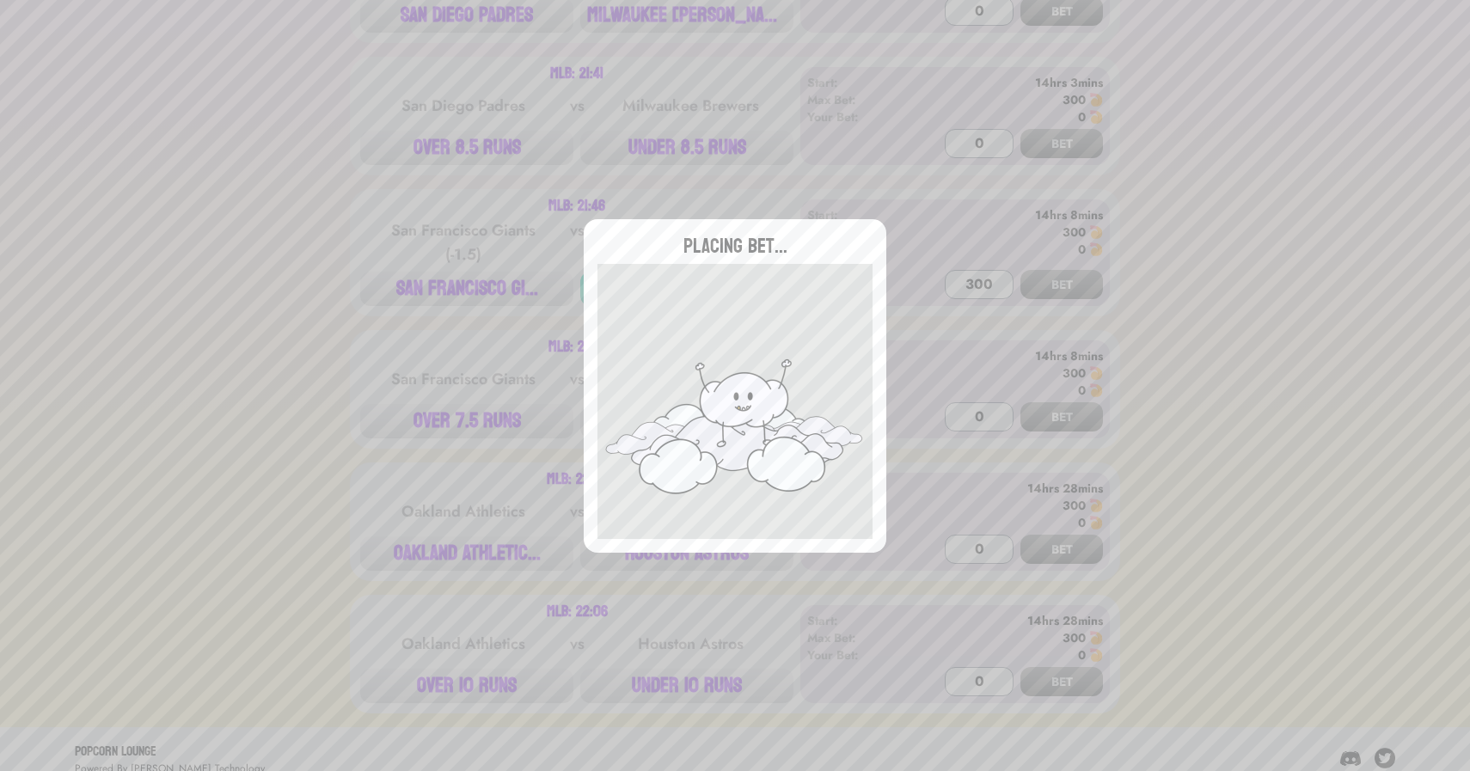
type input "0"
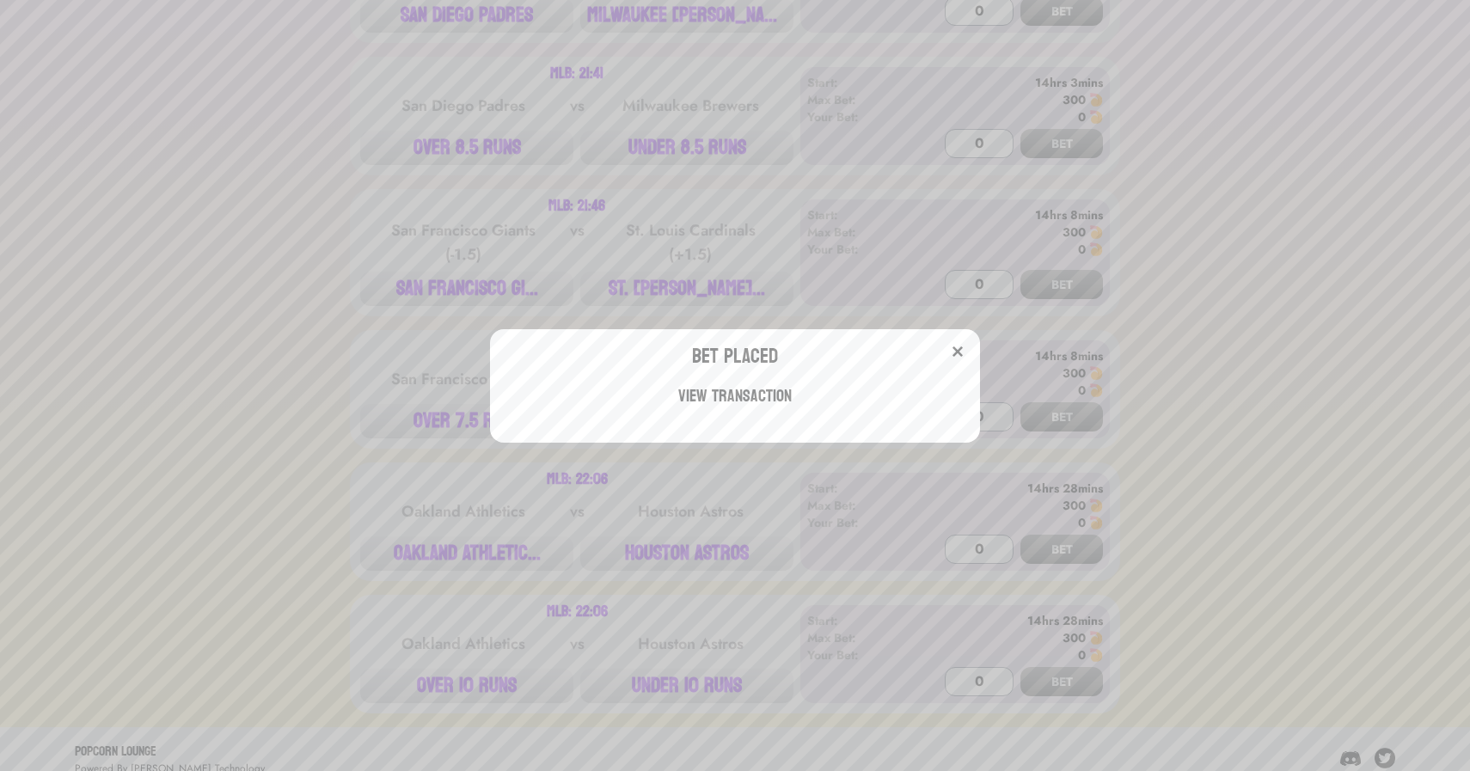
click at [346, 532] on div "Bet Placed View Transaction" at bounding box center [735, 385] width 1470 height 771
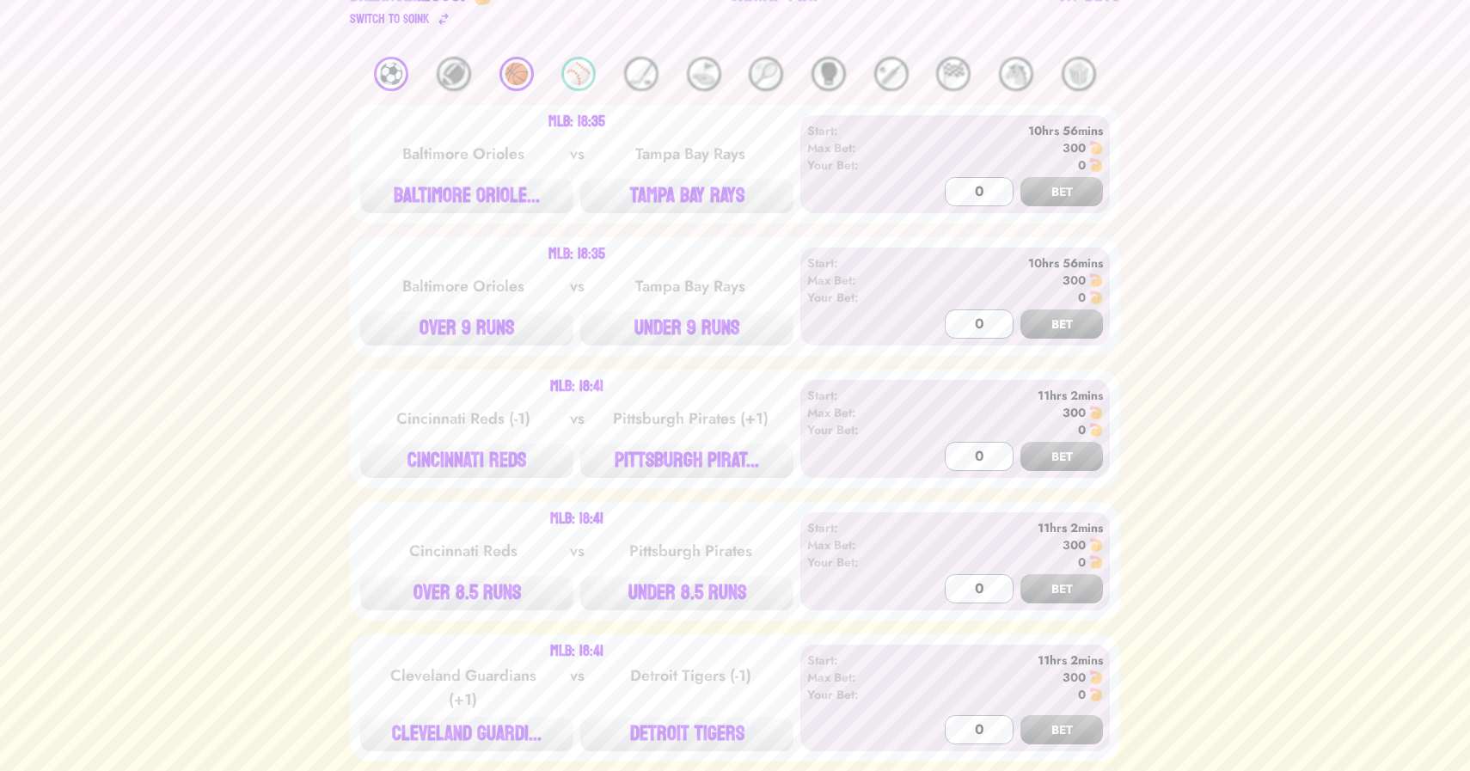
scroll to position [0, 0]
